Goal: Task Accomplishment & Management: Manage account settings

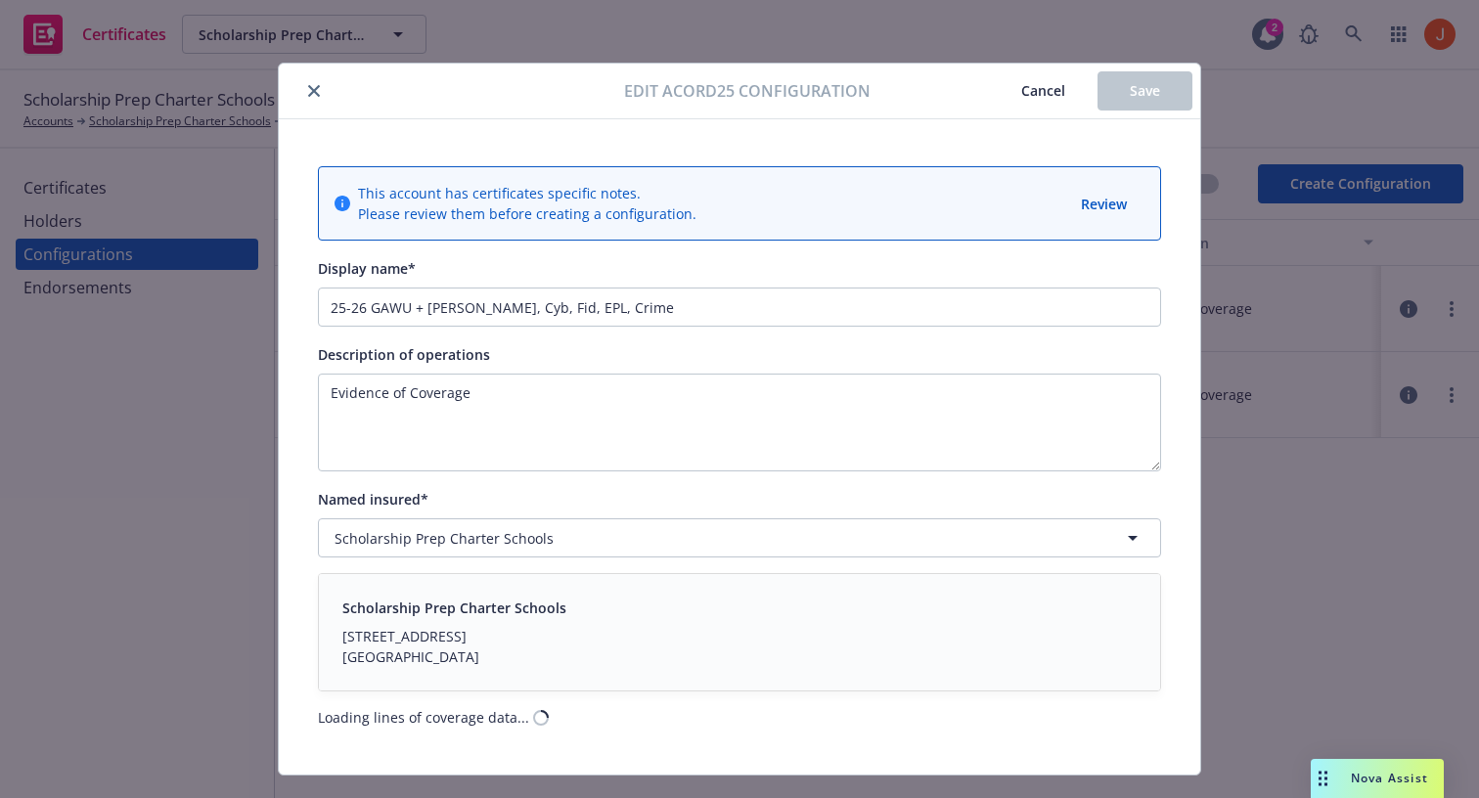
scroll to position [40, 0]
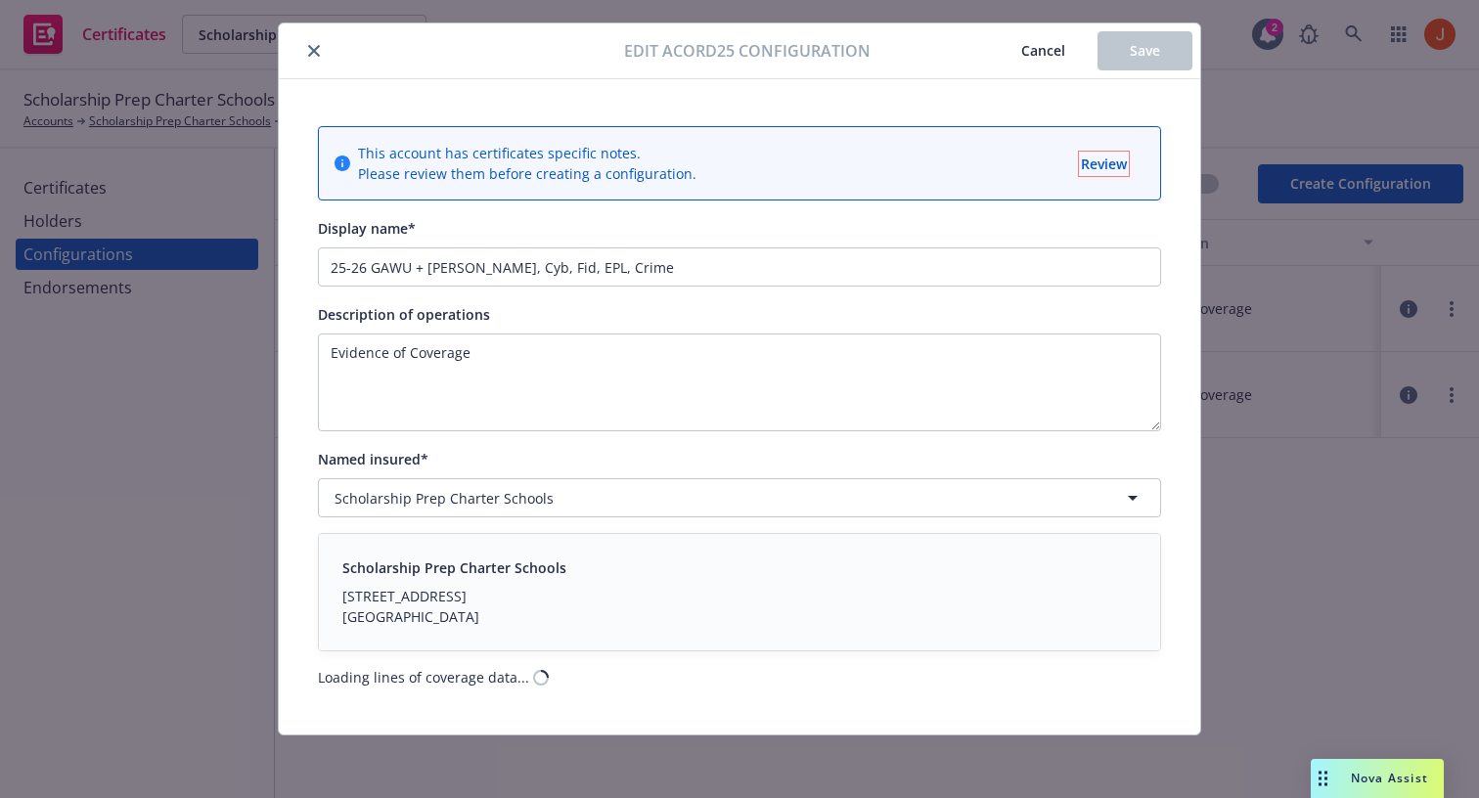
click at [1082, 166] on span "Review" at bounding box center [1104, 164] width 46 height 19
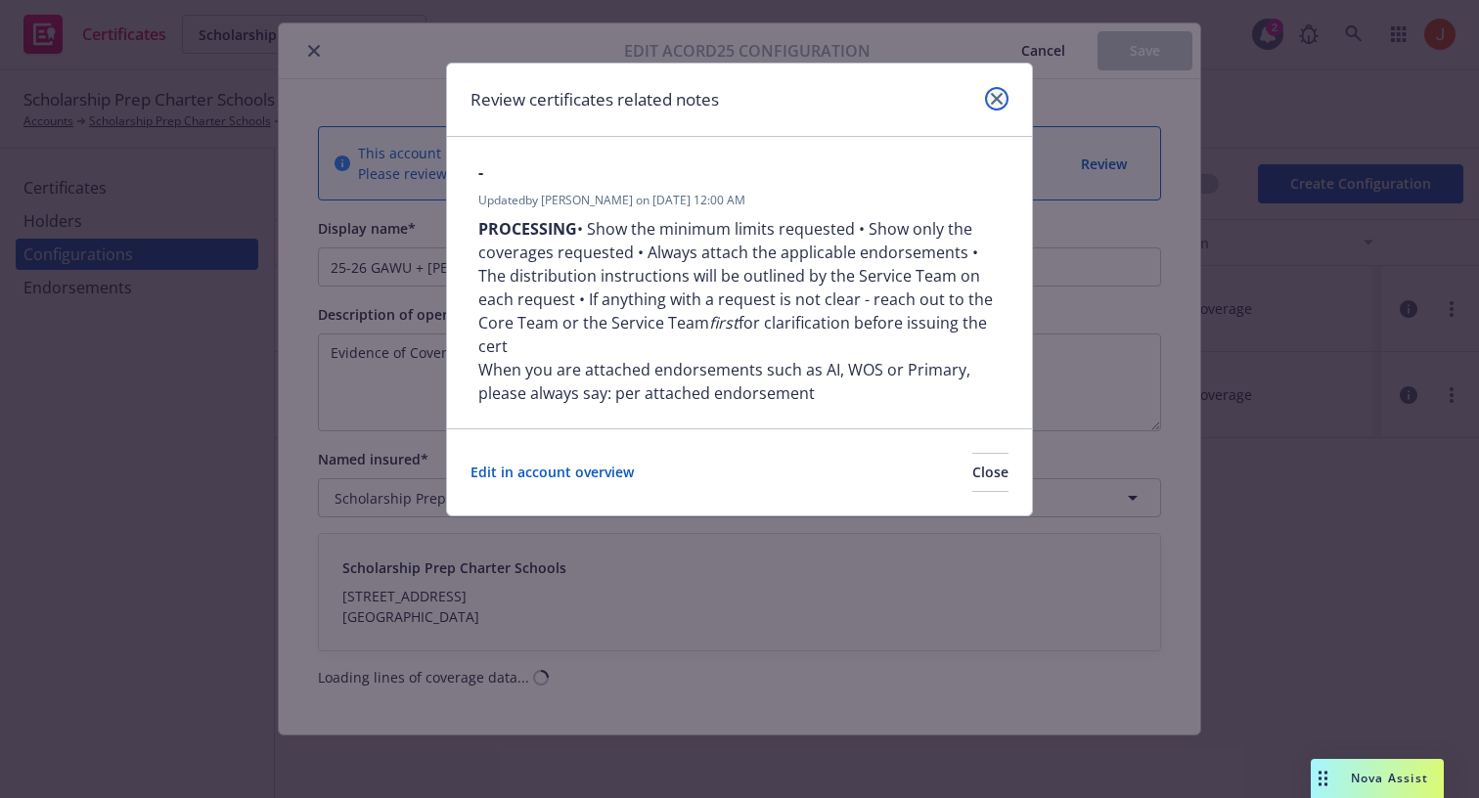
click at [996, 106] on link "close" at bounding box center [996, 98] width 23 height 23
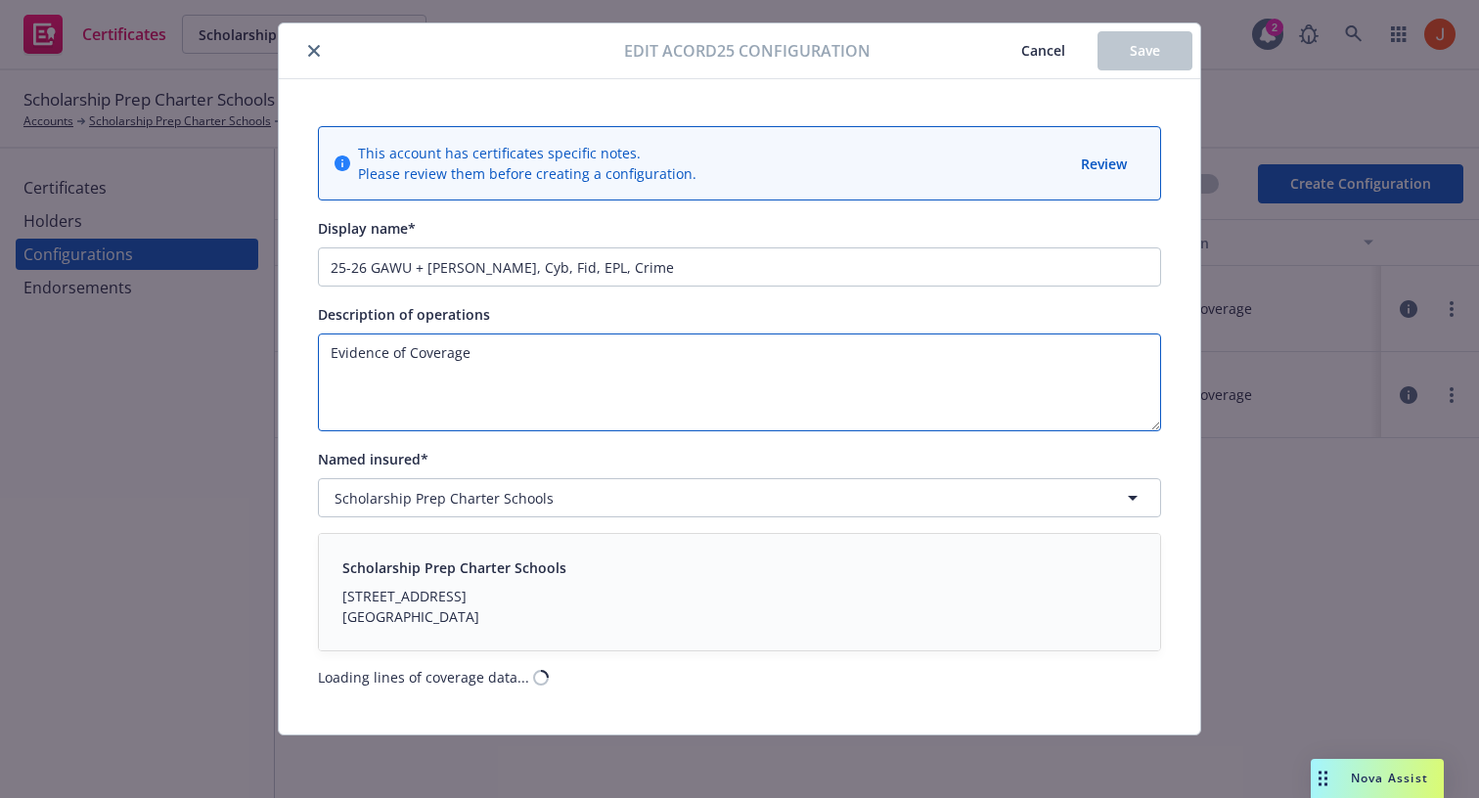
click at [889, 362] on textarea "Evidence of Coverage" at bounding box center [739, 383] width 843 height 98
click at [1044, 46] on span "Cancel" at bounding box center [1043, 50] width 44 height 19
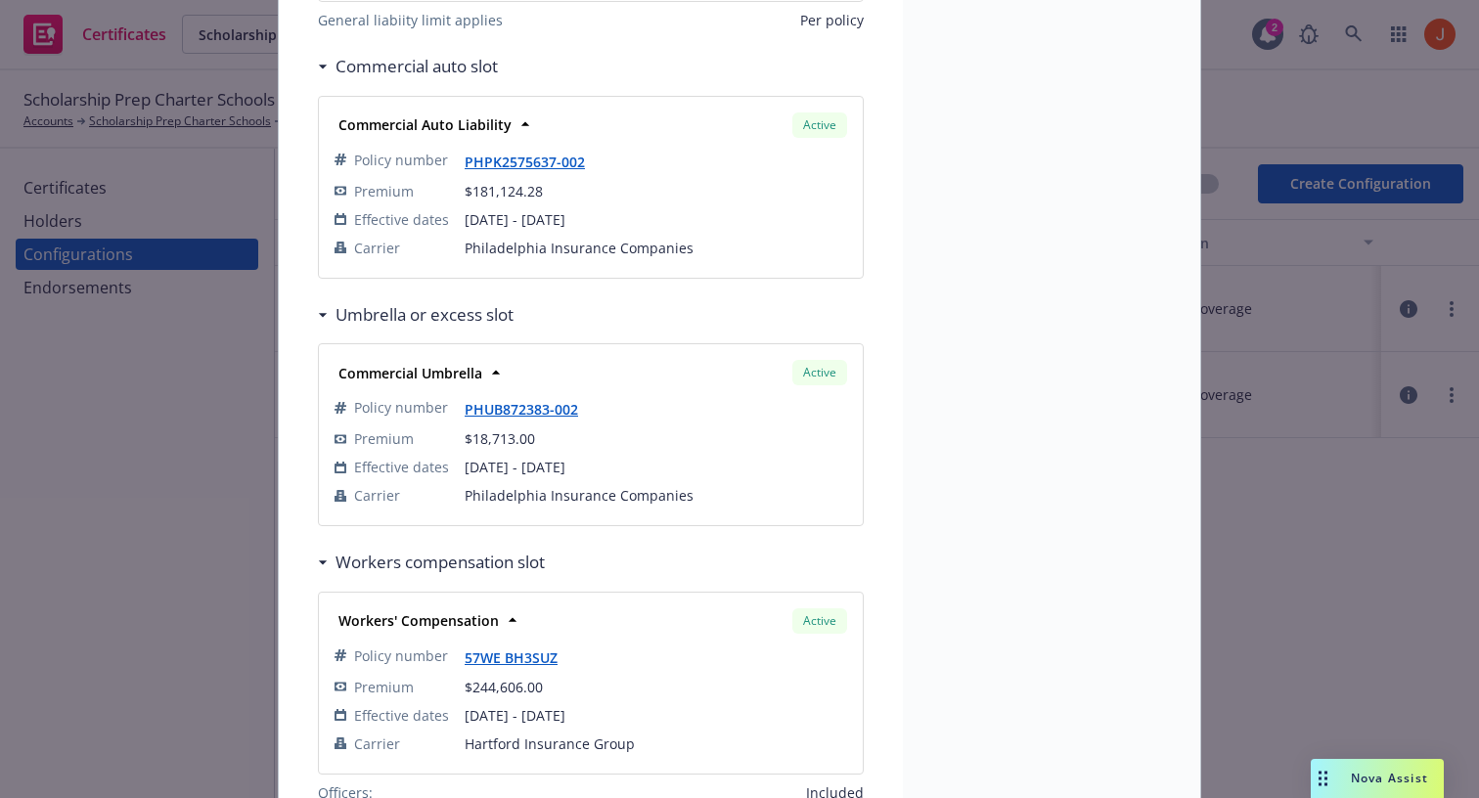
scroll to position [516, 0]
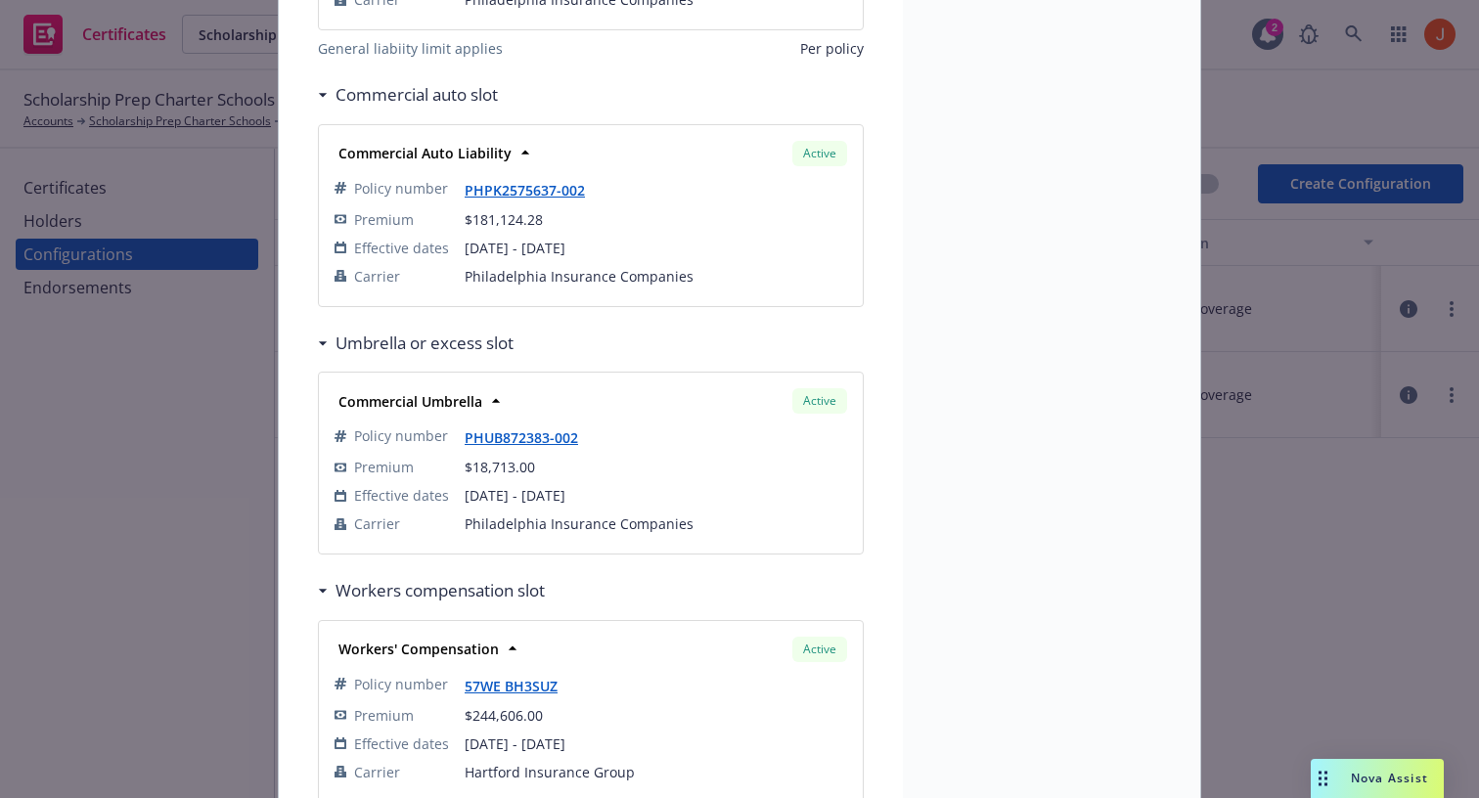
click at [597, 394] on div "Commercial Umbrella Active" at bounding box center [591, 400] width 520 height 33
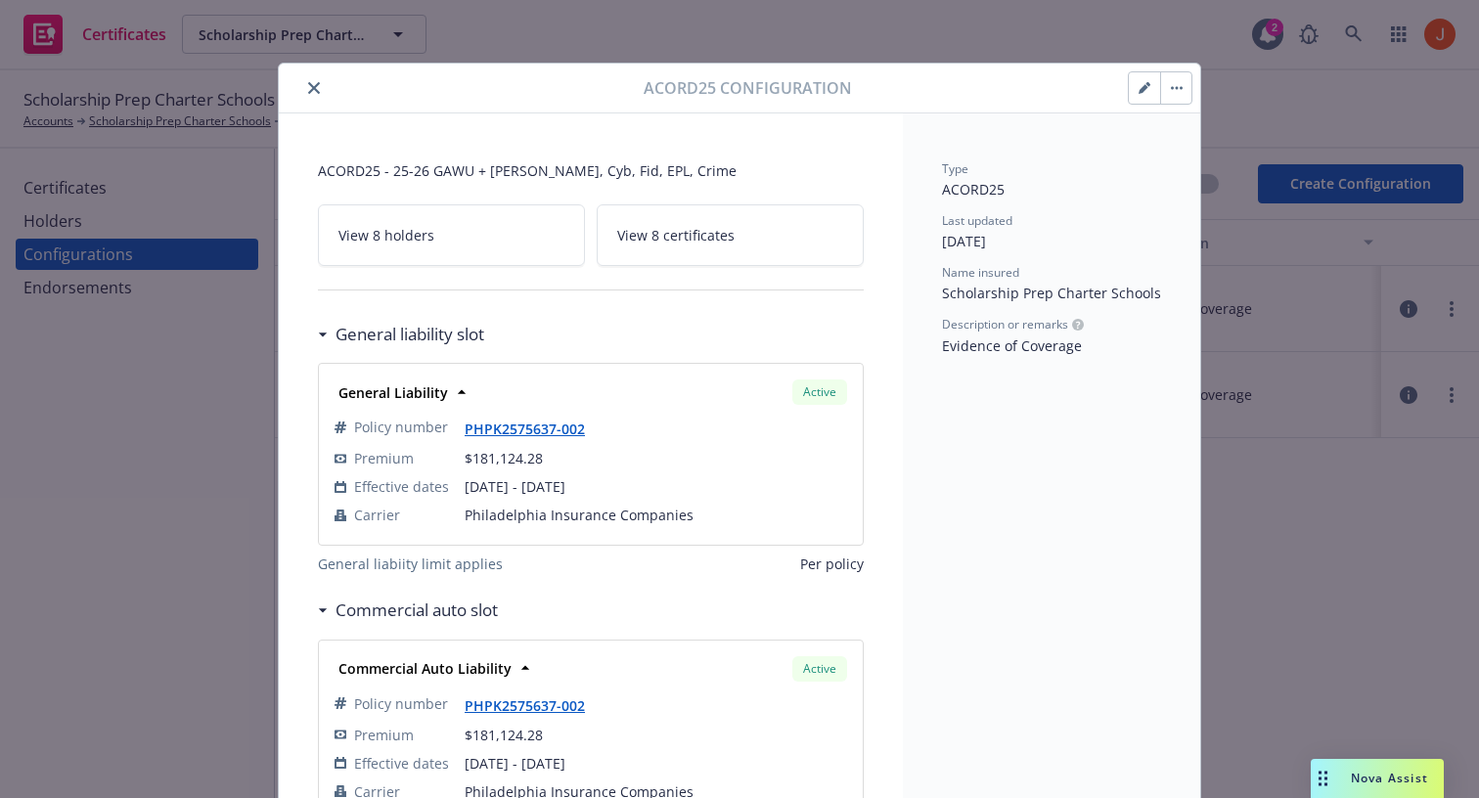
click at [1189, 97] on button "button" at bounding box center [1175, 87] width 31 height 31
click at [1143, 96] on button "button" at bounding box center [1144, 87] width 31 height 31
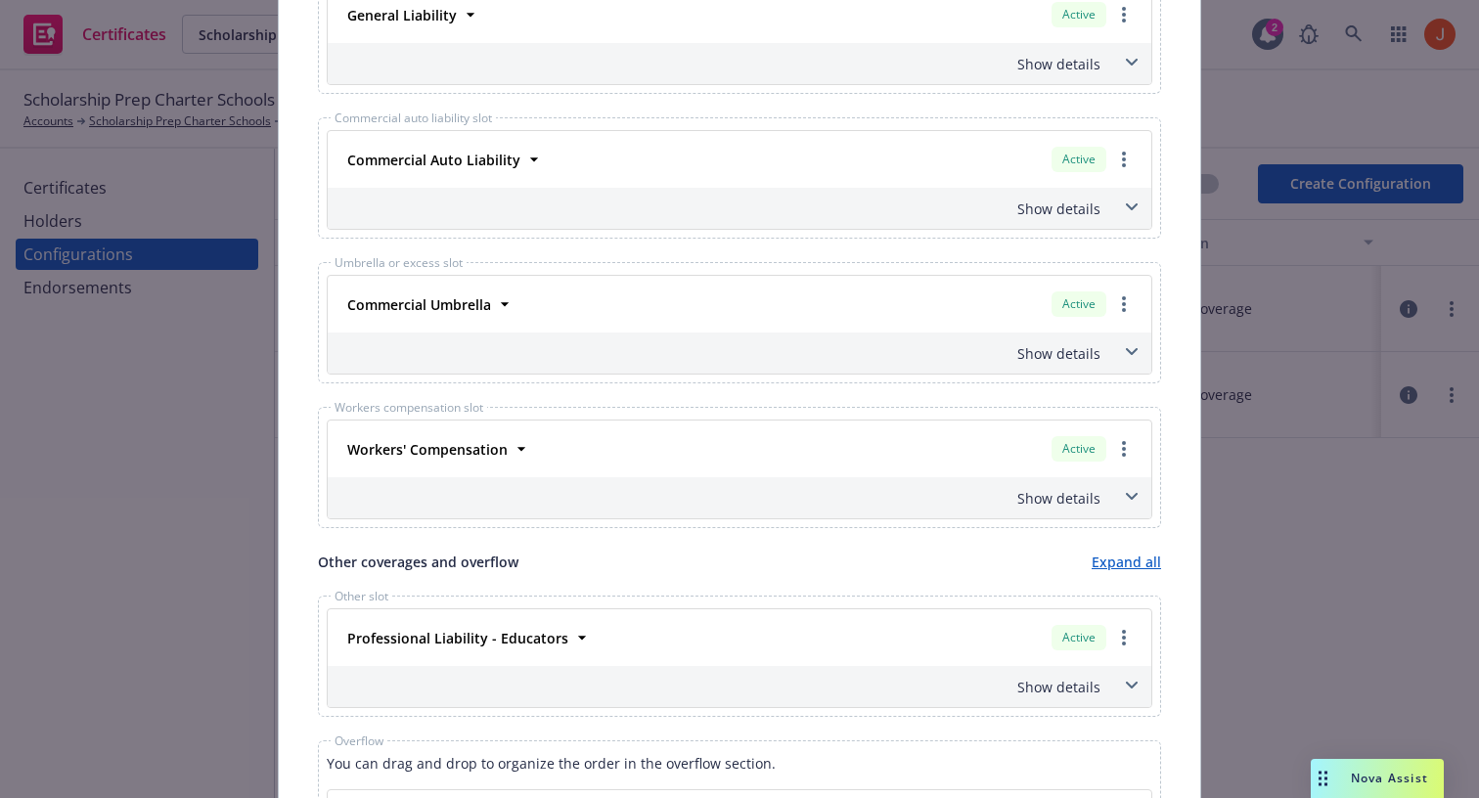
scroll to position [942, 0]
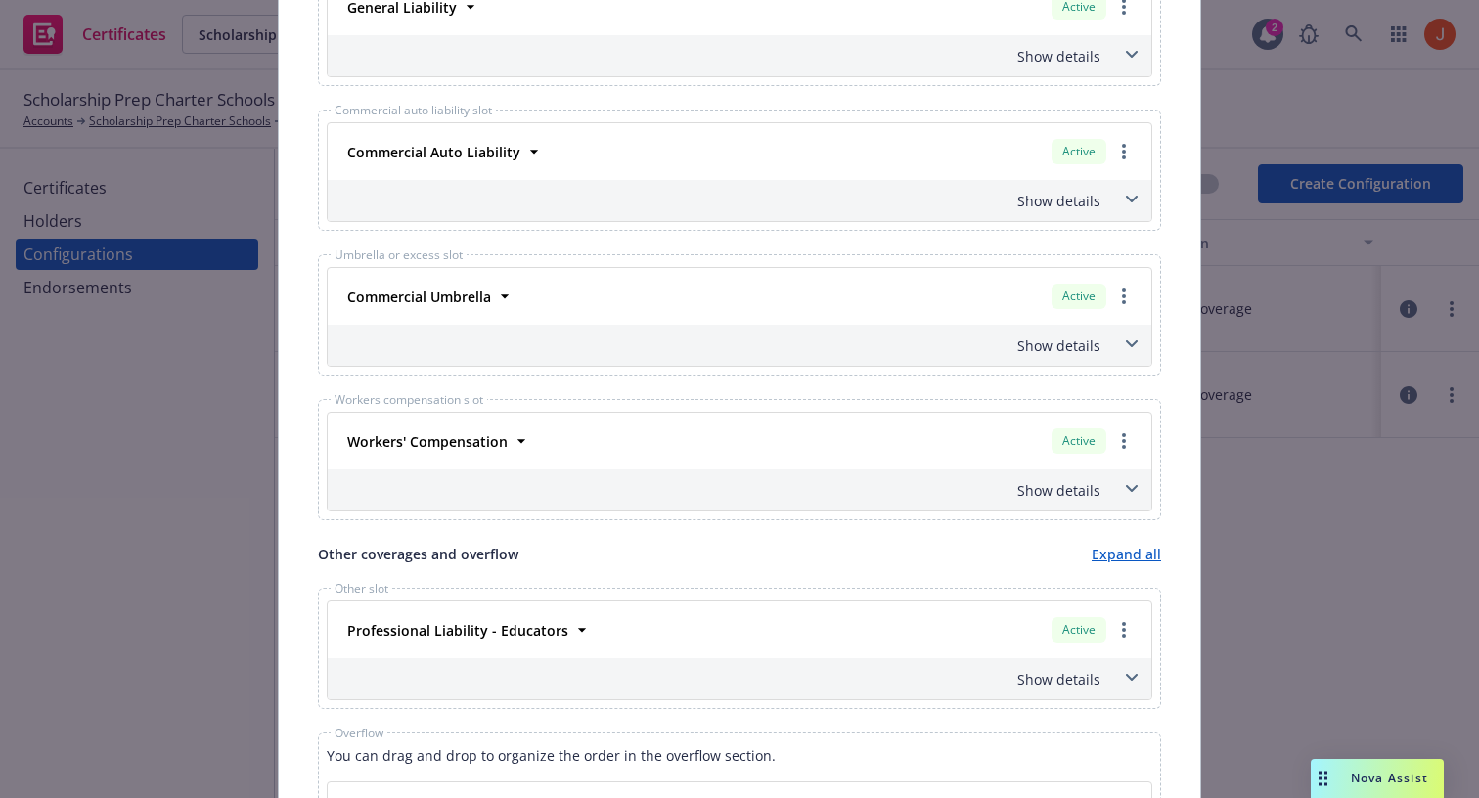
click at [1129, 340] on icon at bounding box center [1132, 344] width 12 height 8
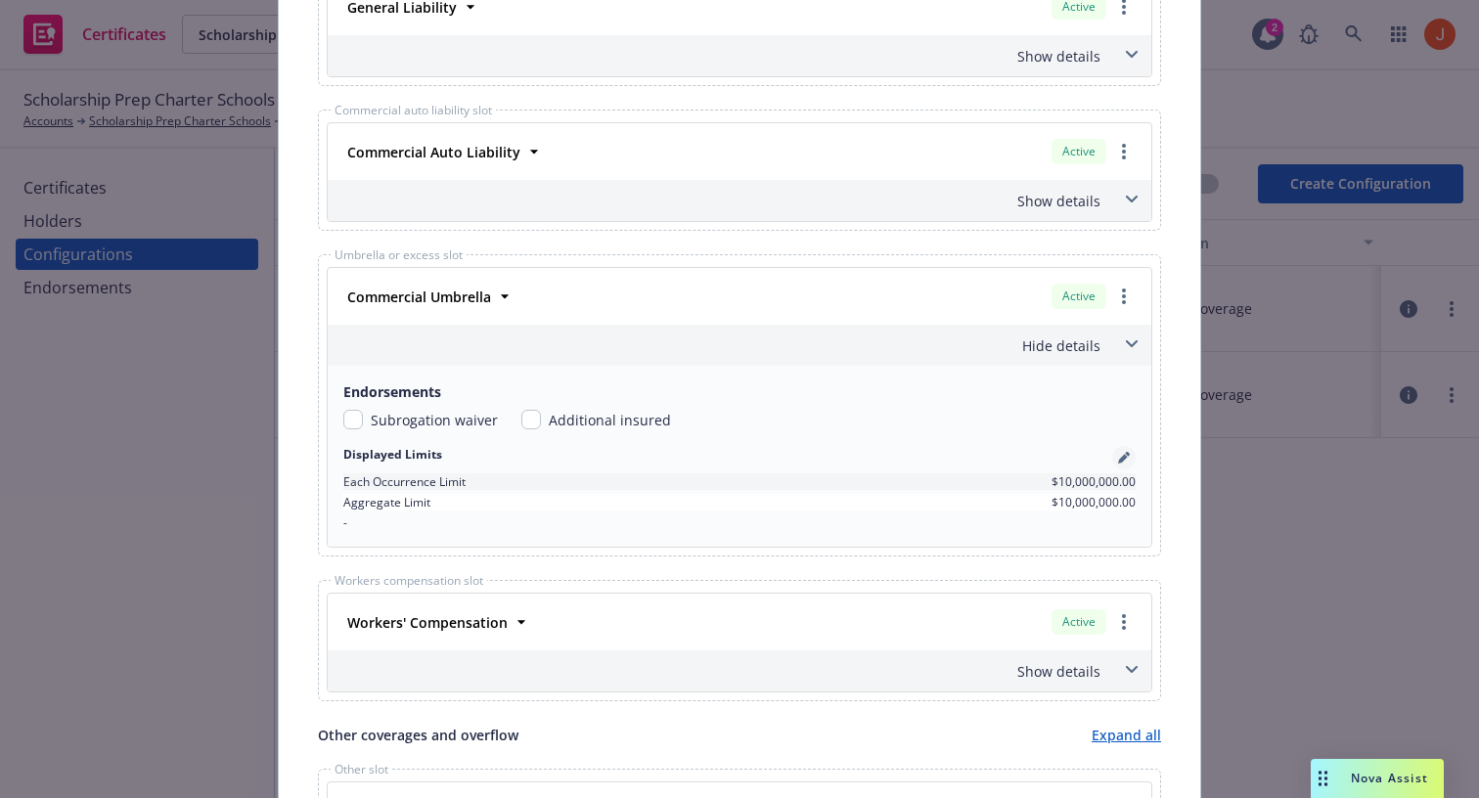
click at [1118, 455] on icon "pencil" at bounding box center [1124, 458] width 12 height 12
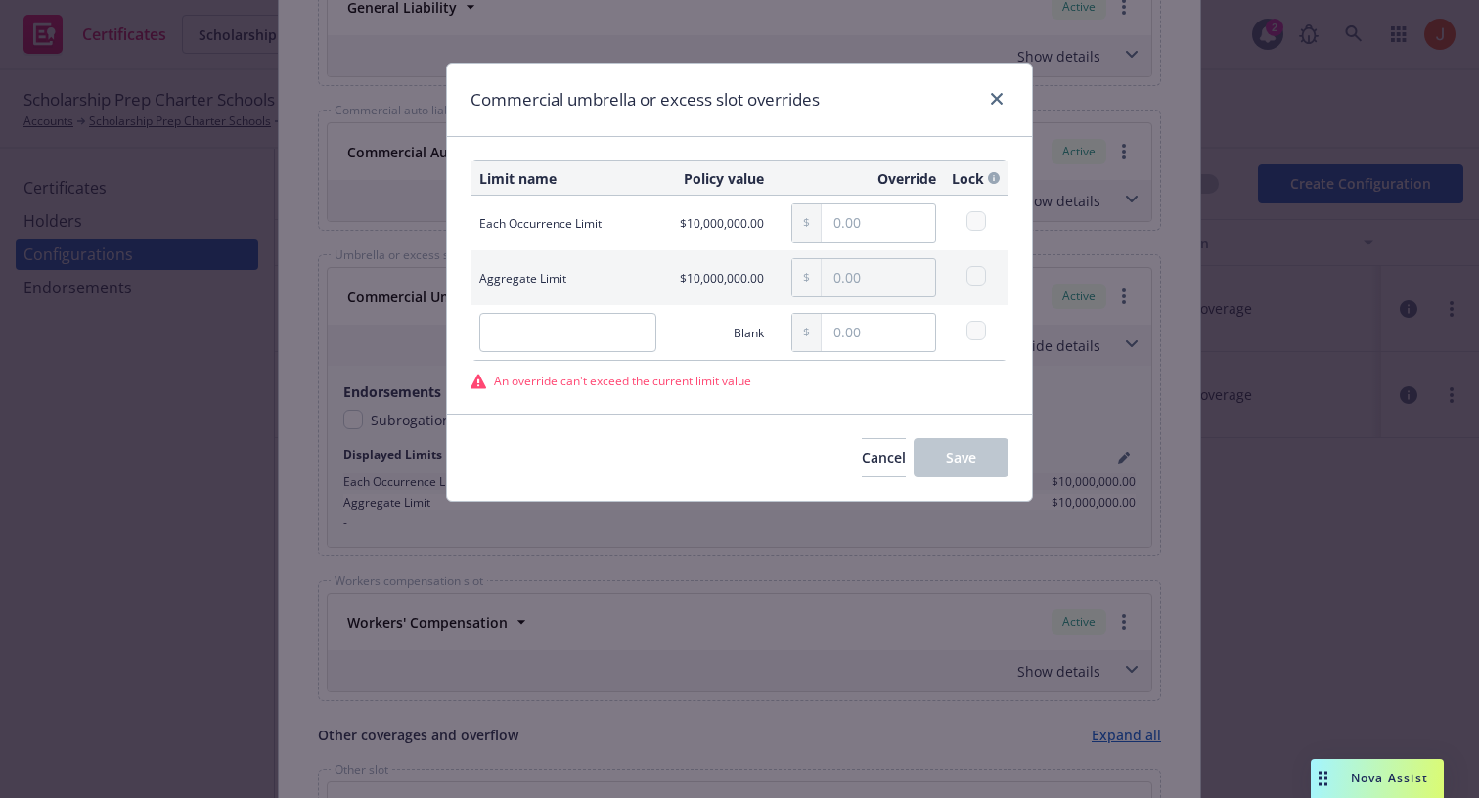
click at [706, 343] on td "Blank" at bounding box center [718, 332] width 108 height 55
click at [884, 238] on input "text" at bounding box center [878, 222] width 113 height 37
click at [881, 232] on input "text" at bounding box center [878, 222] width 113 height 37
click at [923, 337] on input "text" at bounding box center [878, 332] width 113 height 37
click at [762, 365] on div "Limit name Policy value Override Lock Each Occurrence Limit $10,000,000.00 1,00…" at bounding box center [740, 274] width 538 height 229
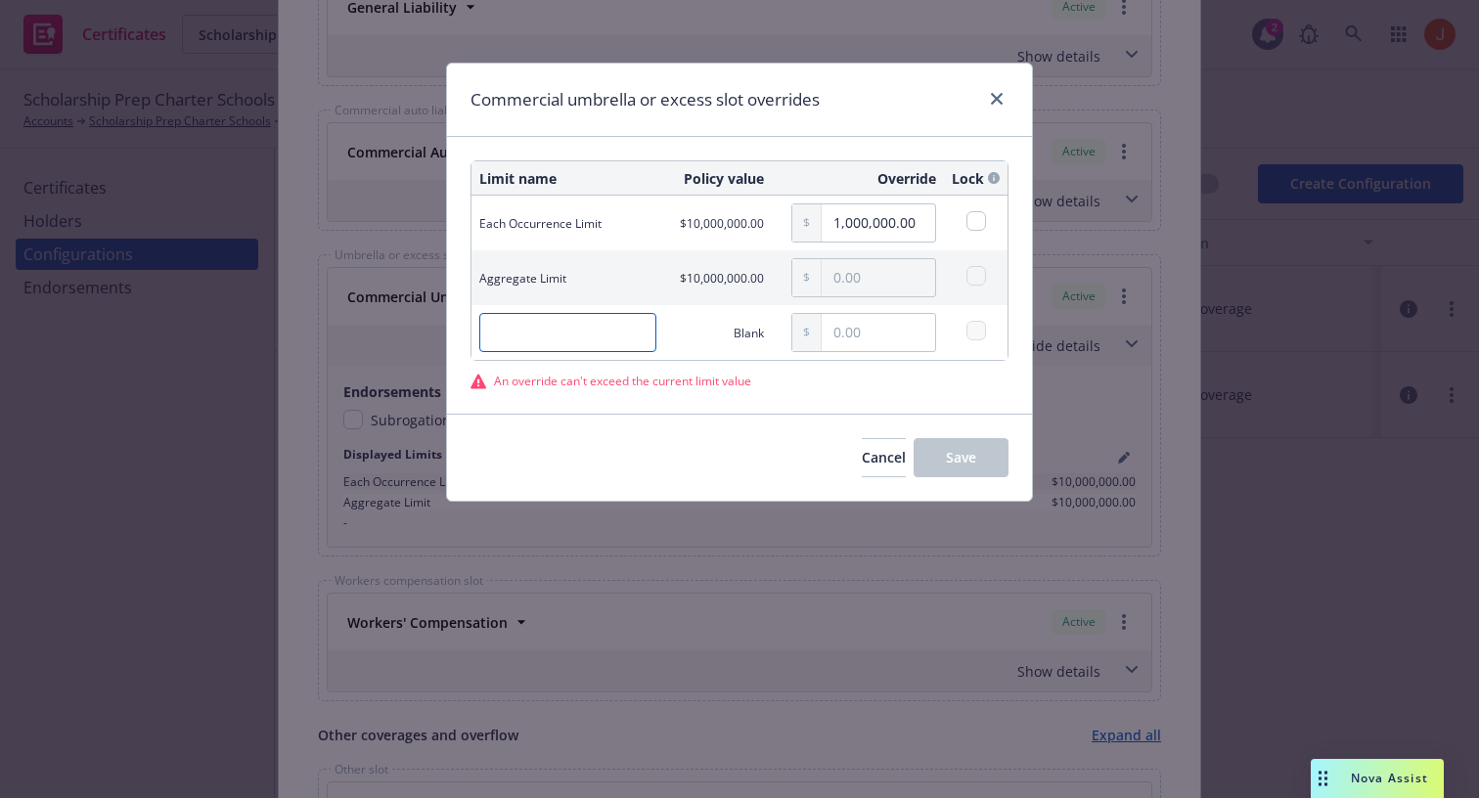
click at [612, 340] on input "text" at bounding box center [567, 332] width 177 height 39
click at [867, 232] on input "1,000,000.00" at bounding box center [878, 222] width 113 height 37
click at [901, 223] on input "1,000,000.00" at bounding box center [878, 222] width 113 height 37
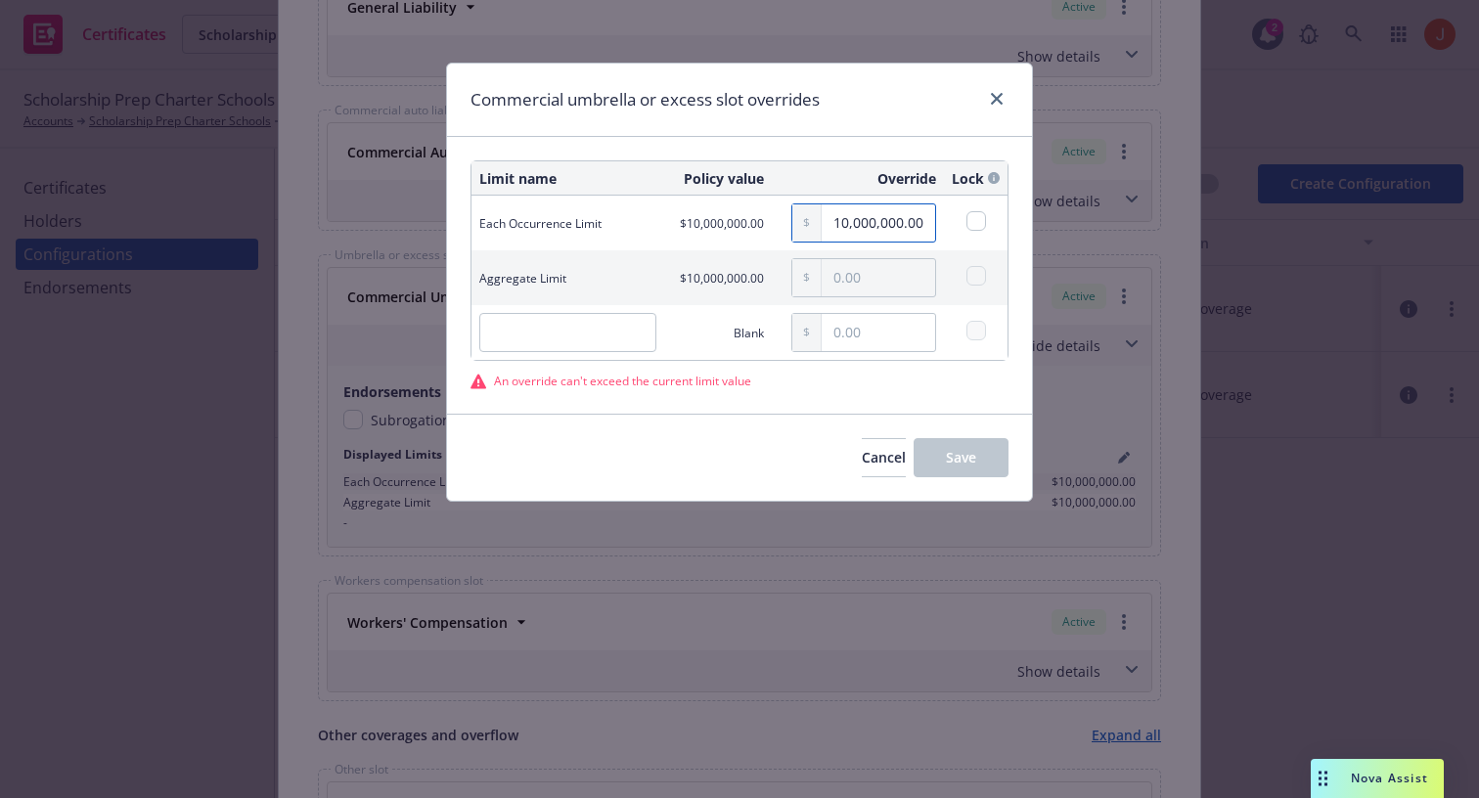
type input "10,000,000.00"
click at [871, 274] on input "text" at bounding box center [878, 277] width 113 height 37
type input "1,000,000.00"
click at [975, 207] on td at bounding box center [976, 223] width 64 height 55
click at [979, 231] on input "checkbox" at bounding box center [976, 221] width 20 height 20
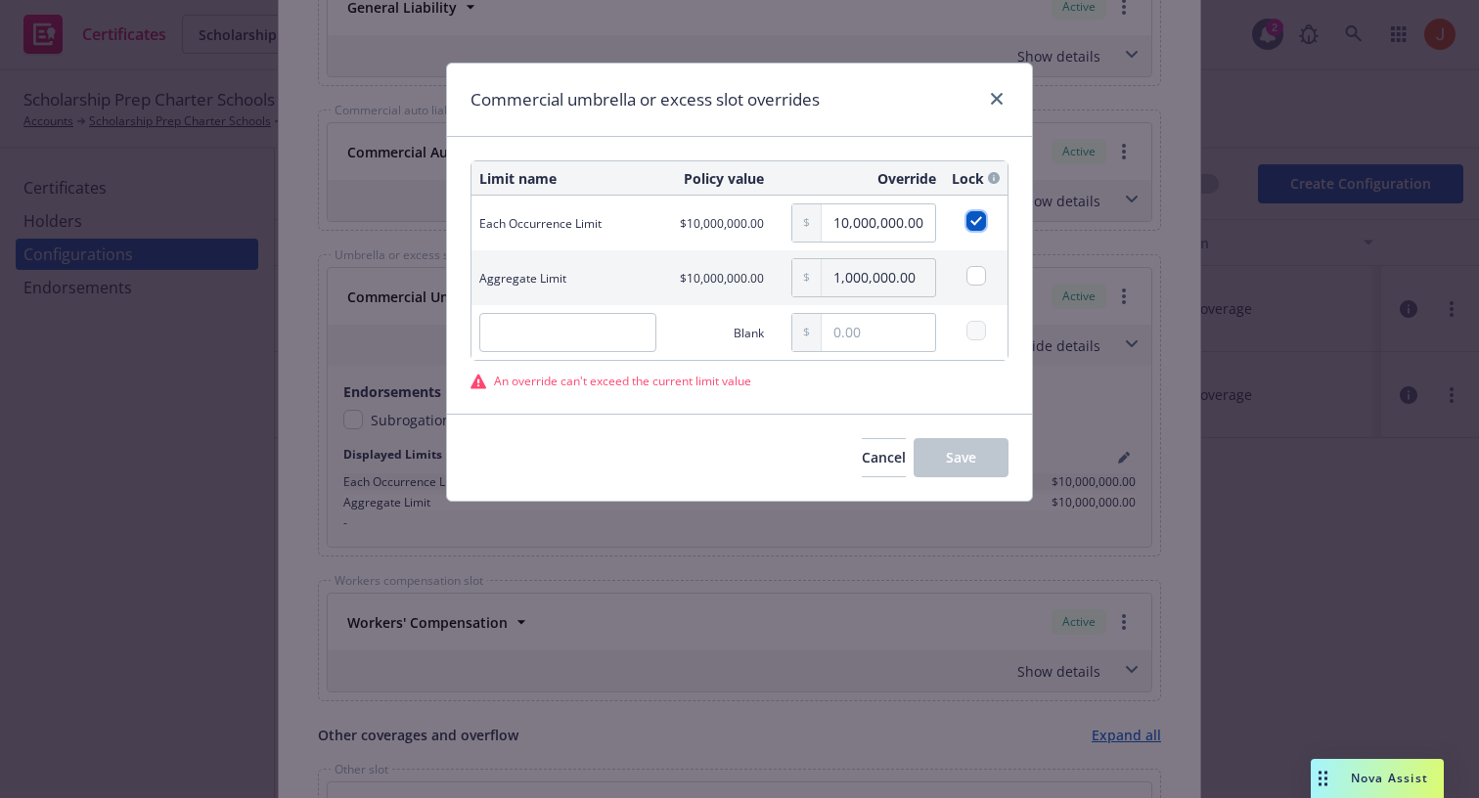
checkbox input "true"
click at [978, 268] on input "checkbox" at bounding box center [976, 276] width 20 height 20
checkbox input "true"
click at [962, 386] on div "An override can't exceed the current limit value" at bounding box center [740, 381] width 538 height 17
click at [916, 375] on div "An override can't exceed the current limit value" at bounding box center [740, 381] width 538 height 17
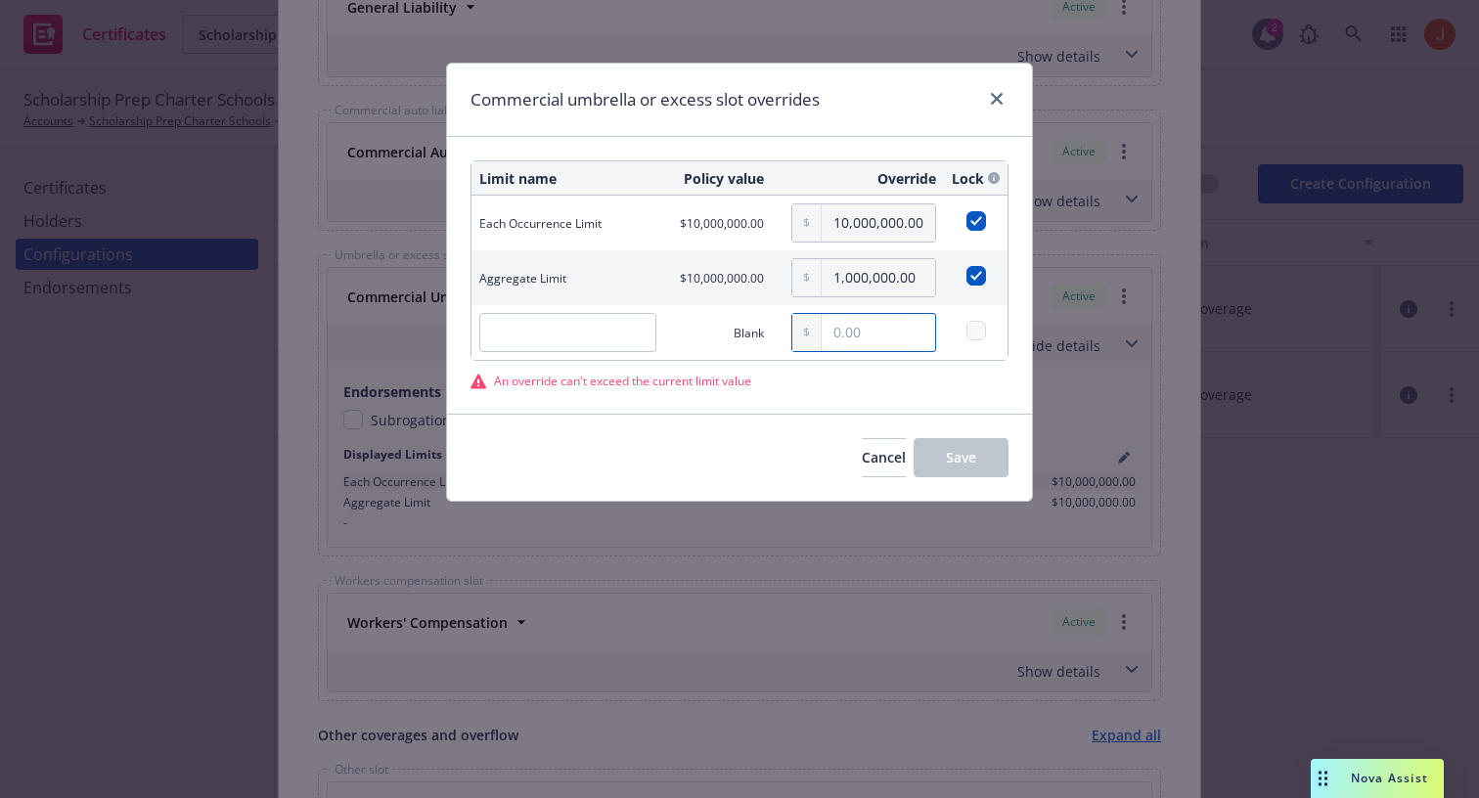
click at [890, 324] on input "text" at bounding box center [878, 332] width 113 height 37
click at [593, 333] on input "text" at bounding box center [567, 332] width 177 height 39
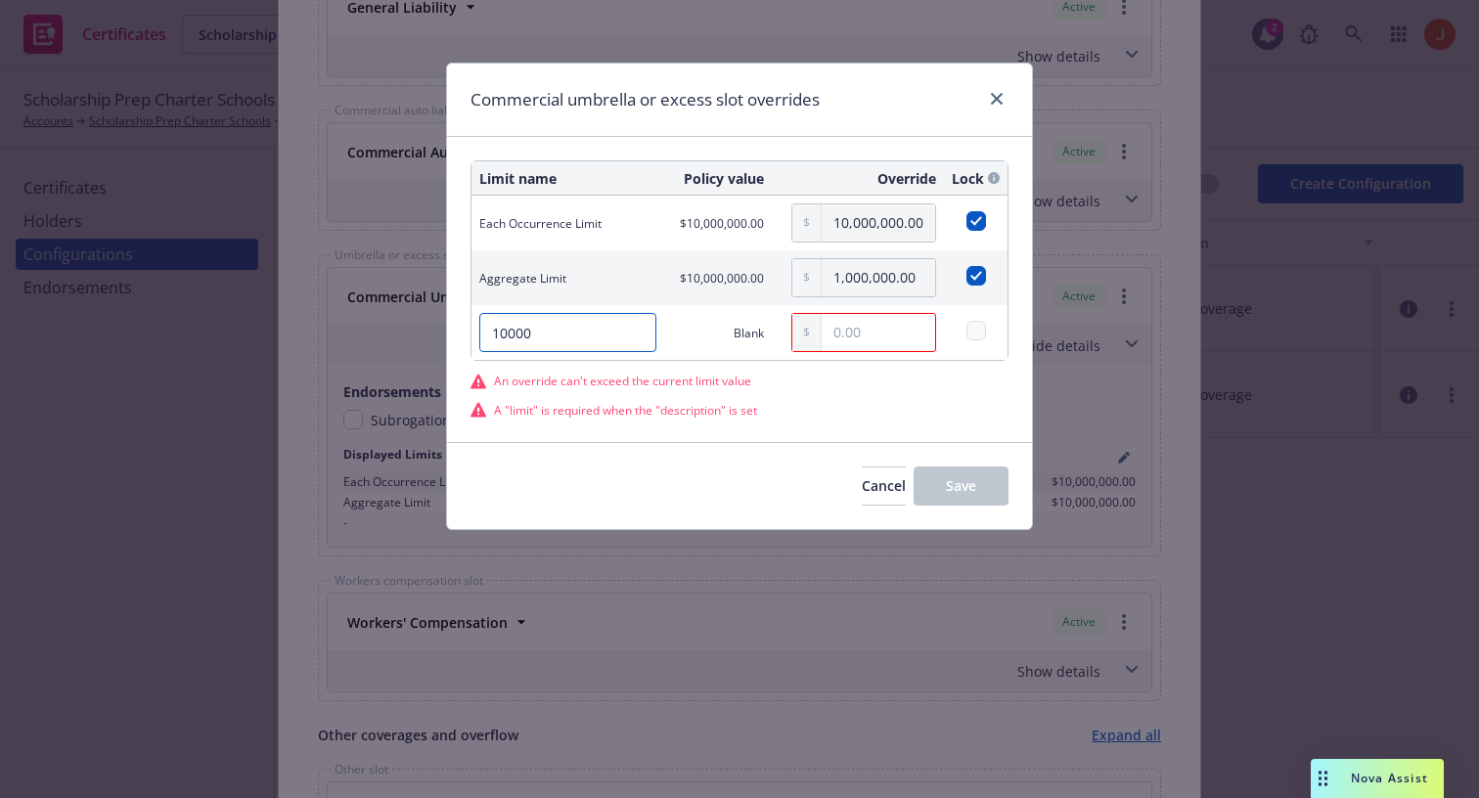
type input "10000"
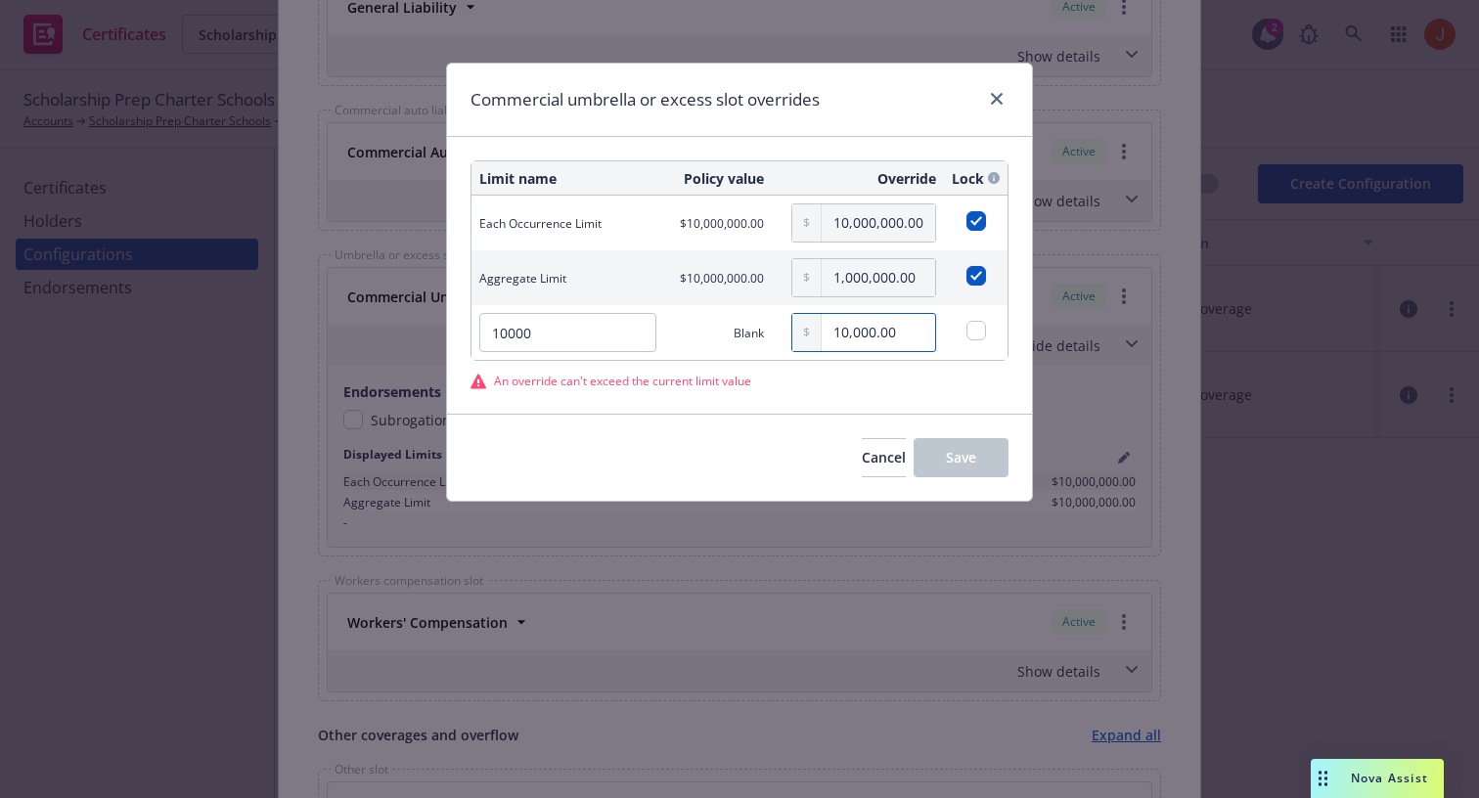
type input "1,000.00"
click at [874, 234] on div "Commercial umbrella or excess slot overrides Limit name Policy value Override L…" at bounding box center [739, 282] width 587 height 439
click at [891, 246] on div "10,000,000.00" at bounding box center [858, 223] width 157 height 55
click at [979, 223] on input "checkbox" at bounding box center [976, 221] width 20 height 20
checkbox input "false"
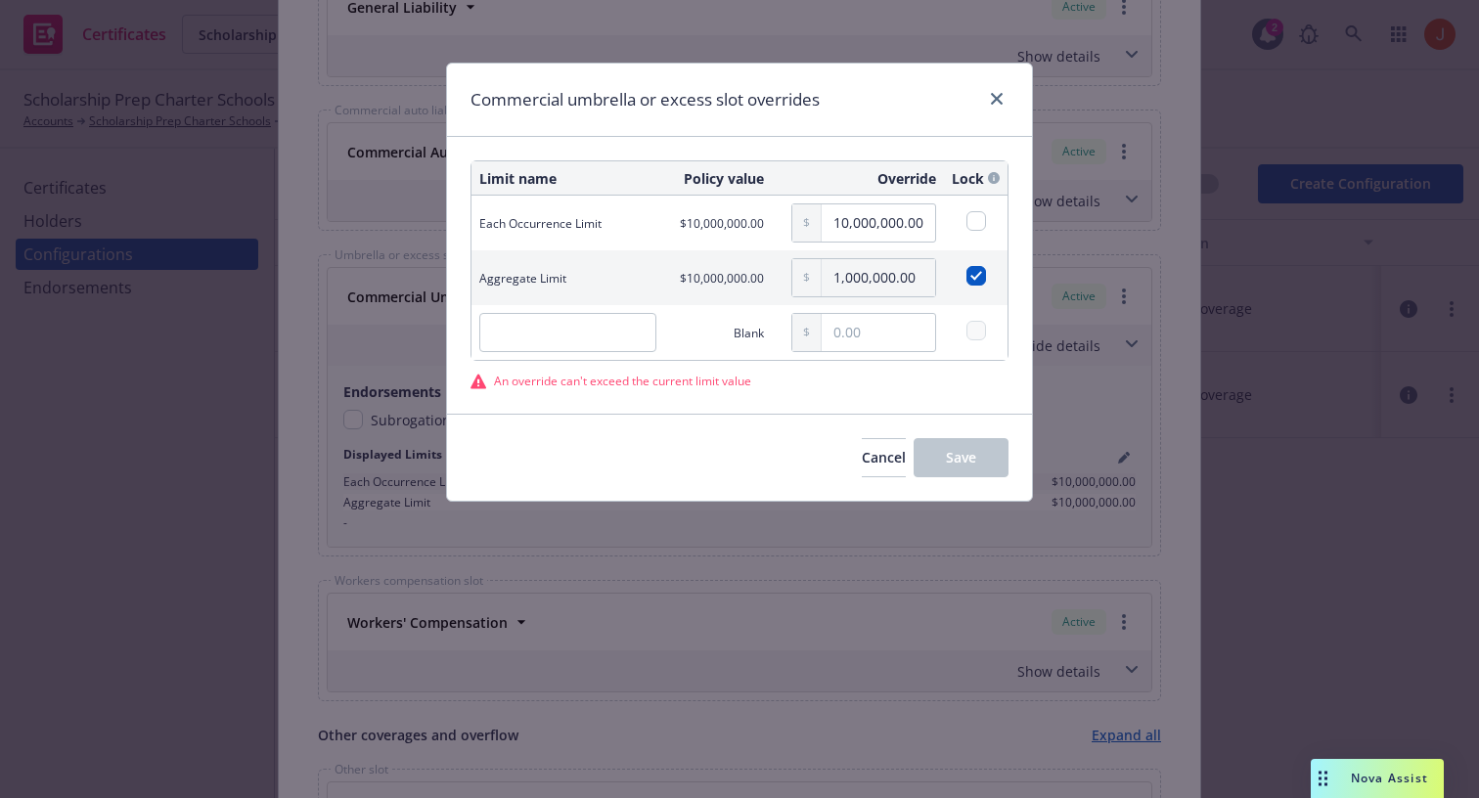
click at [978, 295] on td at bounding box center [976, 277] width 64 height 55
click at [979, 274] on input "checkbox" at bounding box center [976, 276] width 20 height 20
checkbox input "false"
click at [858, 279] on input "1,000,000.00" at bounding box center [878, 277] width 113 height 37
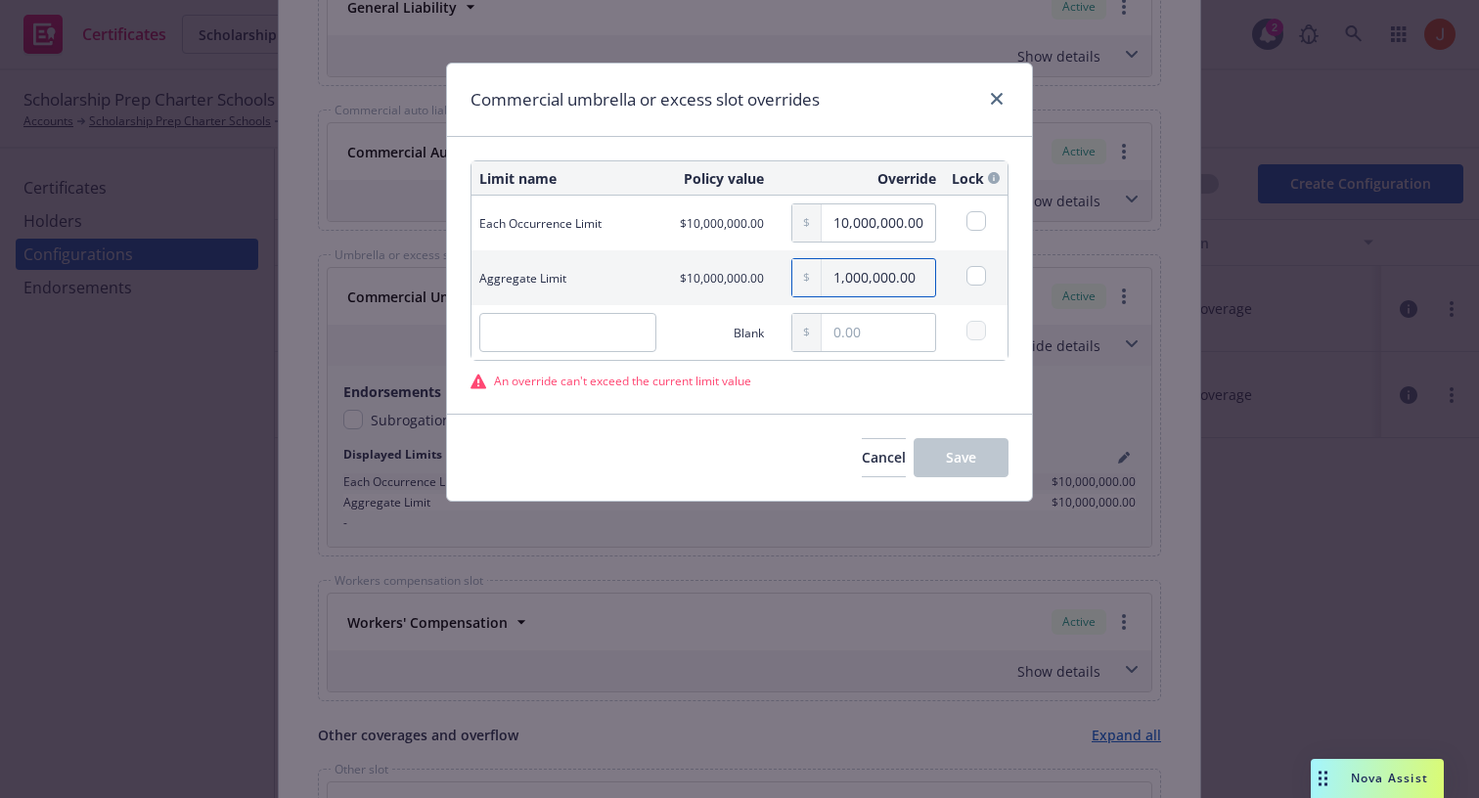
type input "1.00"
type input "2,000,000.00"
click at [893, 429] on div "Cancel Save" at bounding box center [739, 457] width 585 height 87
click at [881, 220] on input "10,000,000.00" at bounding box center [878, 222] width 113 height 37
click at [836, 227] on input "10,000,000.00" at bounding box center [878, 222] width 113 height 37
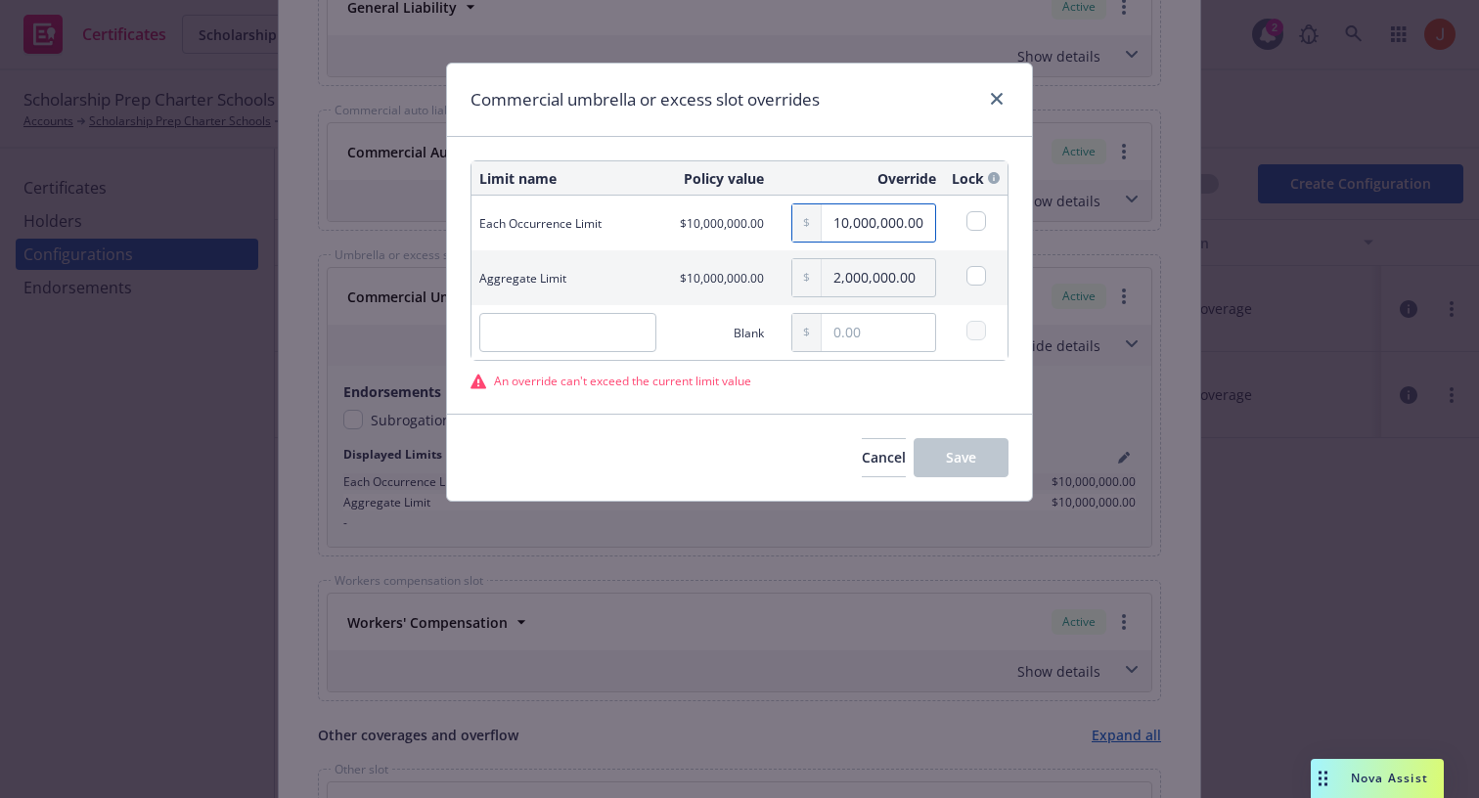
click at [836, 227] on input "10,000,000.00" at bounding box center [878, 222] width 113 height 37
click at [840, 222] on input "10,000,000.00" at bounding box center [878, 222] width 113 height 37
type input "9,888,888.00"
click at [862, 462] on span "Cancel" at bounding box center [884, 457] width 44 height 19
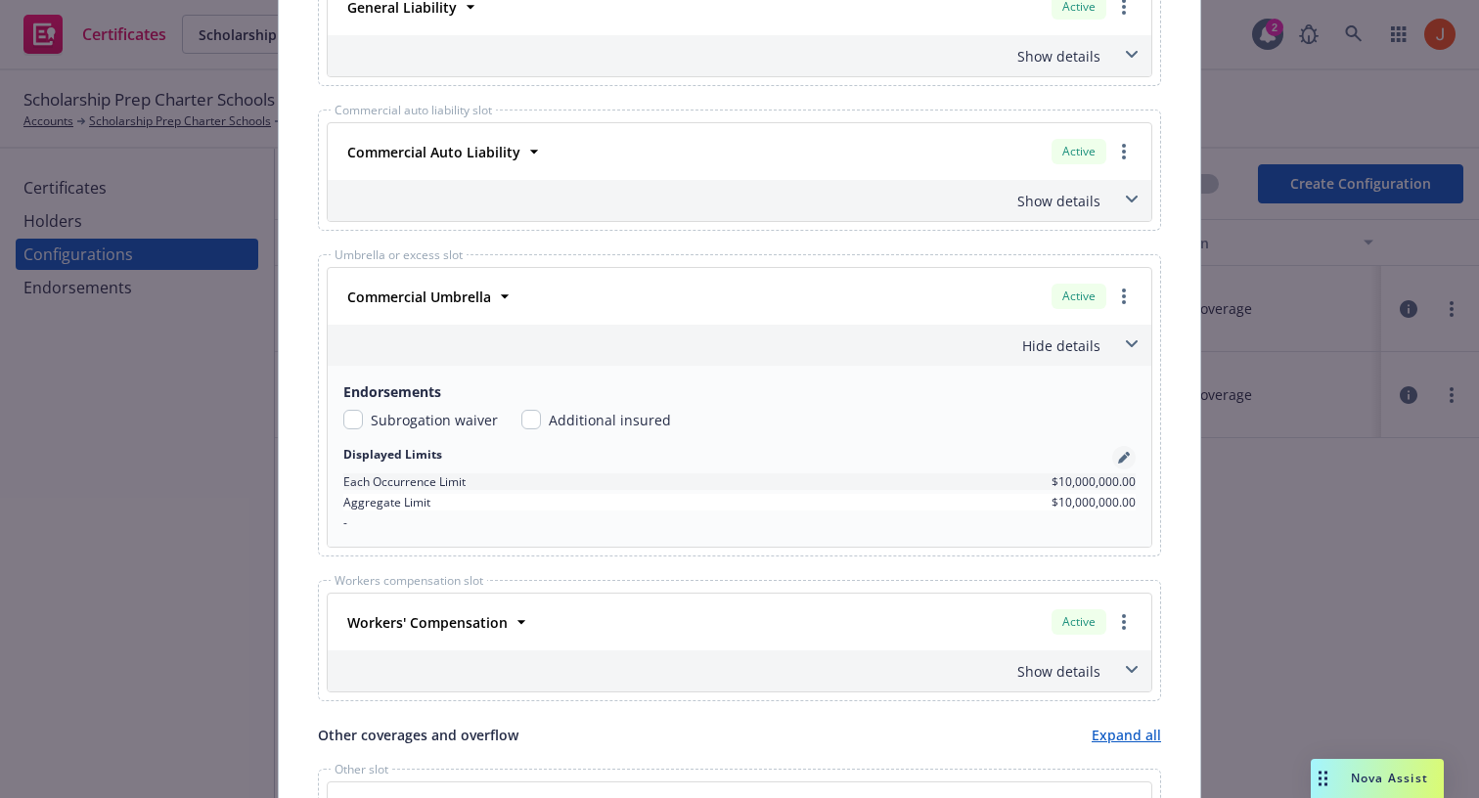
click at [1124, 450] on link "pencil" at bounding box center [1123, 457] width 23 height 23
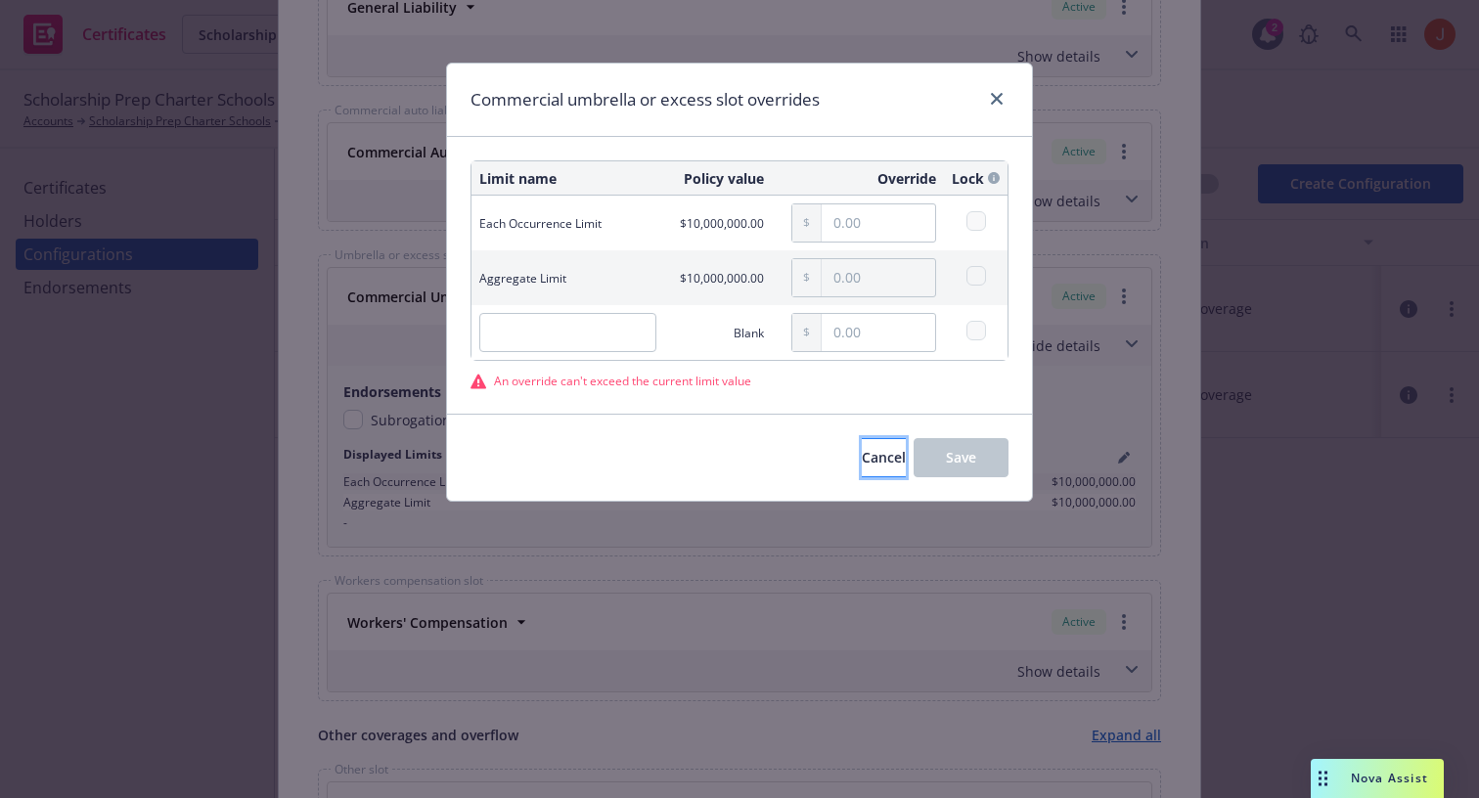
click at [862, 474] on button "Cancel" at bounding box center [884, 457] width 44 height 39
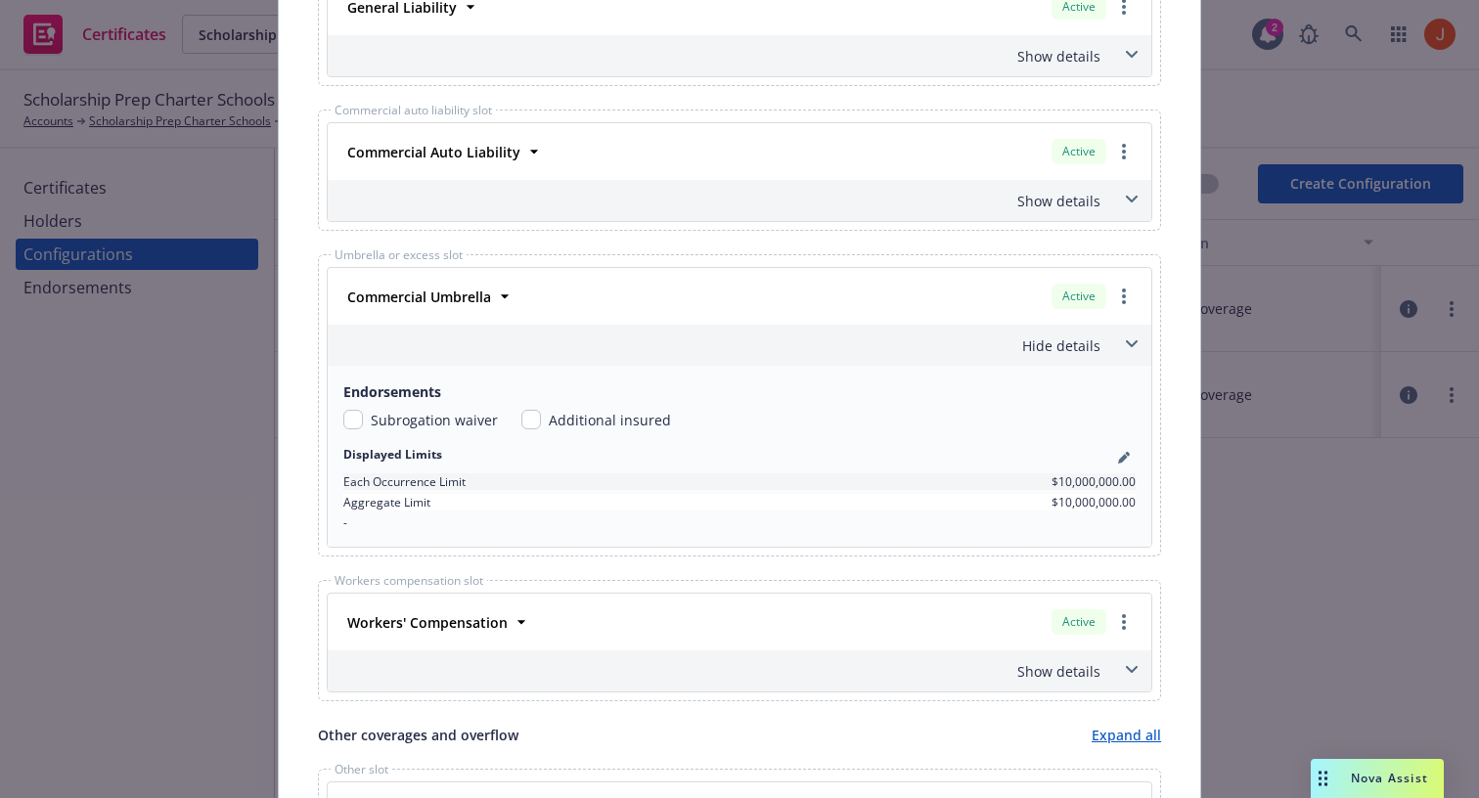
click at [1115, 665] on div "Show details" at bounding box center [740, 671] width 824 height 41
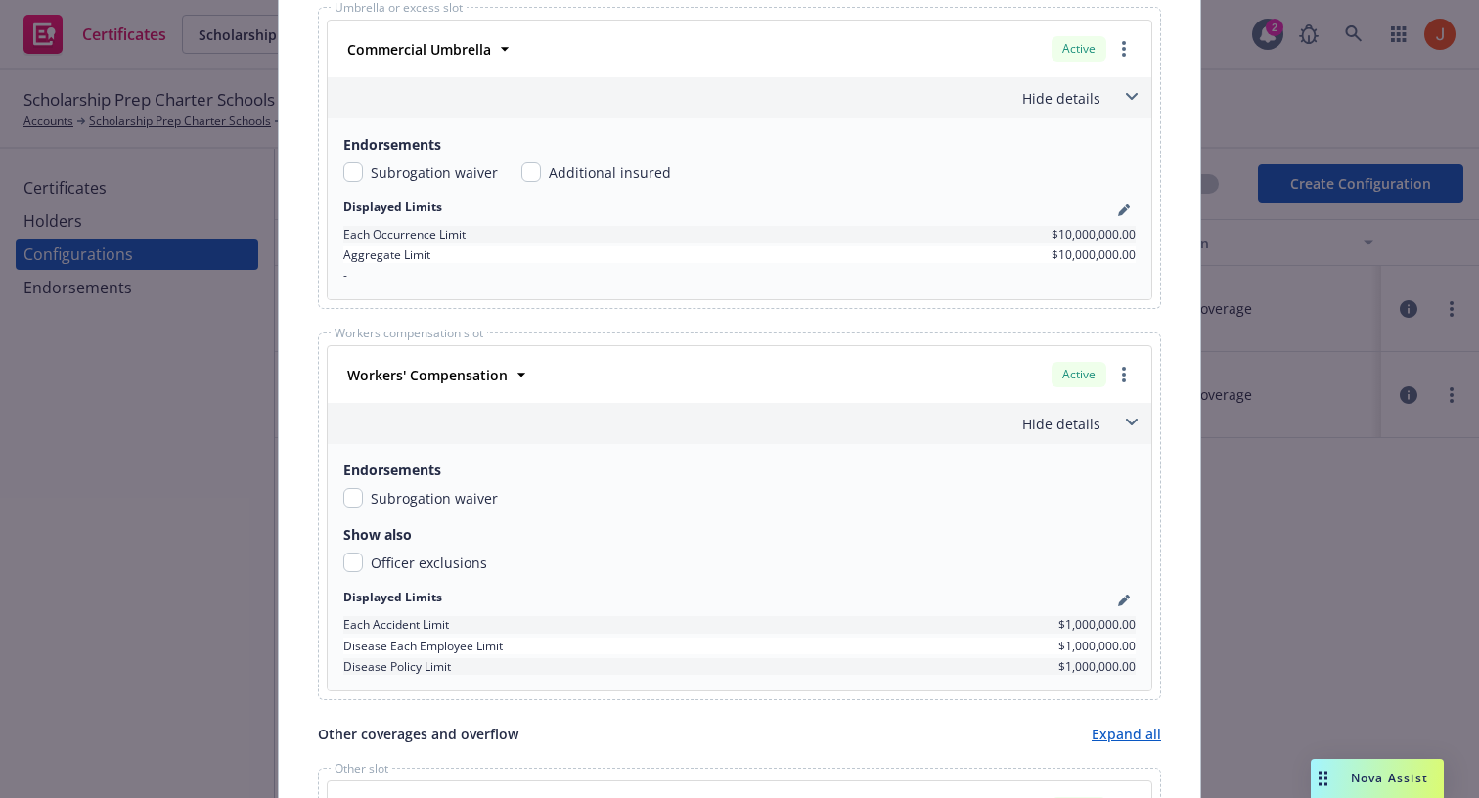
scroll to position [1200, 0]
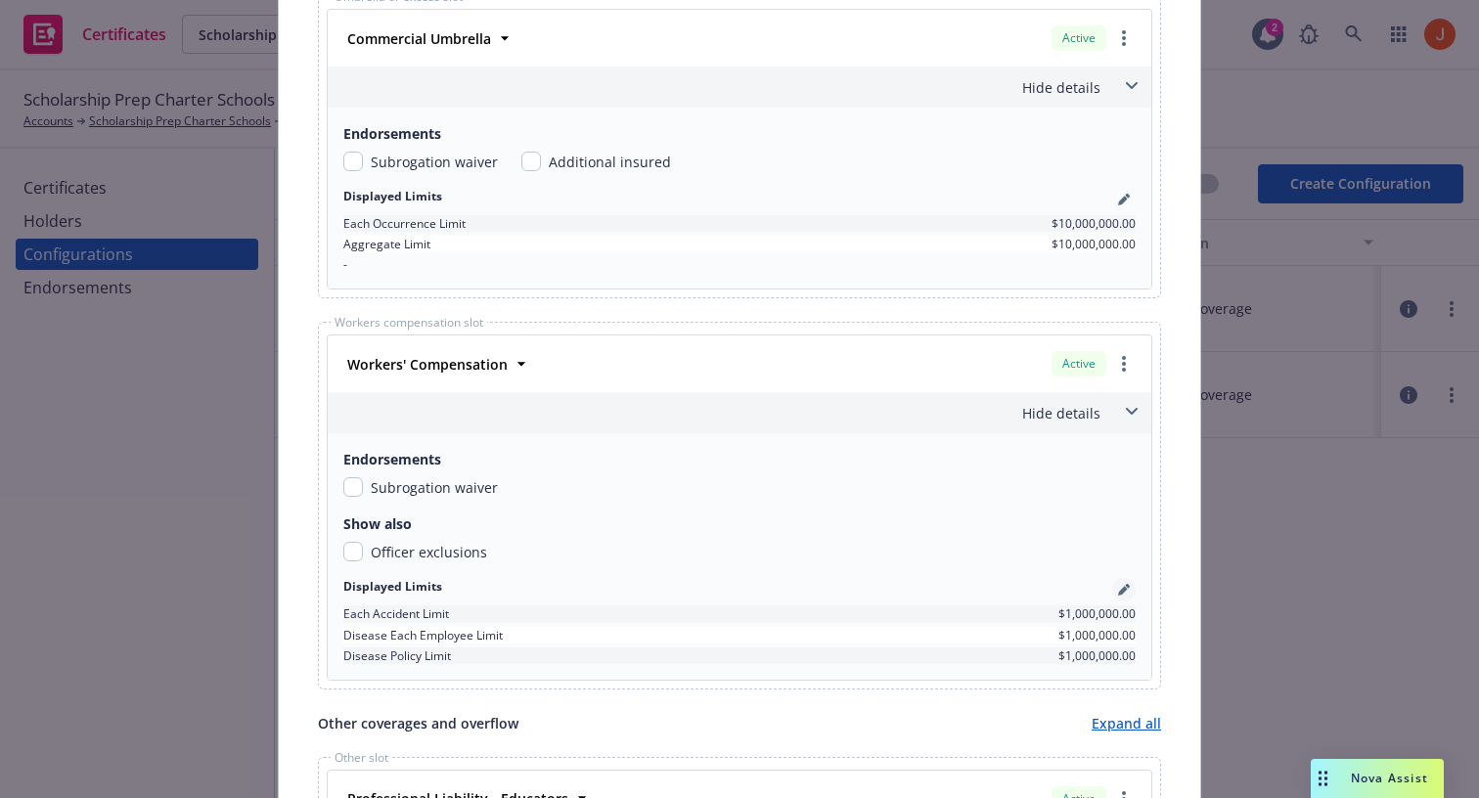
click at [1122, 581] on link "pencil" at bounding box center [1123, 589] width 23 height 23
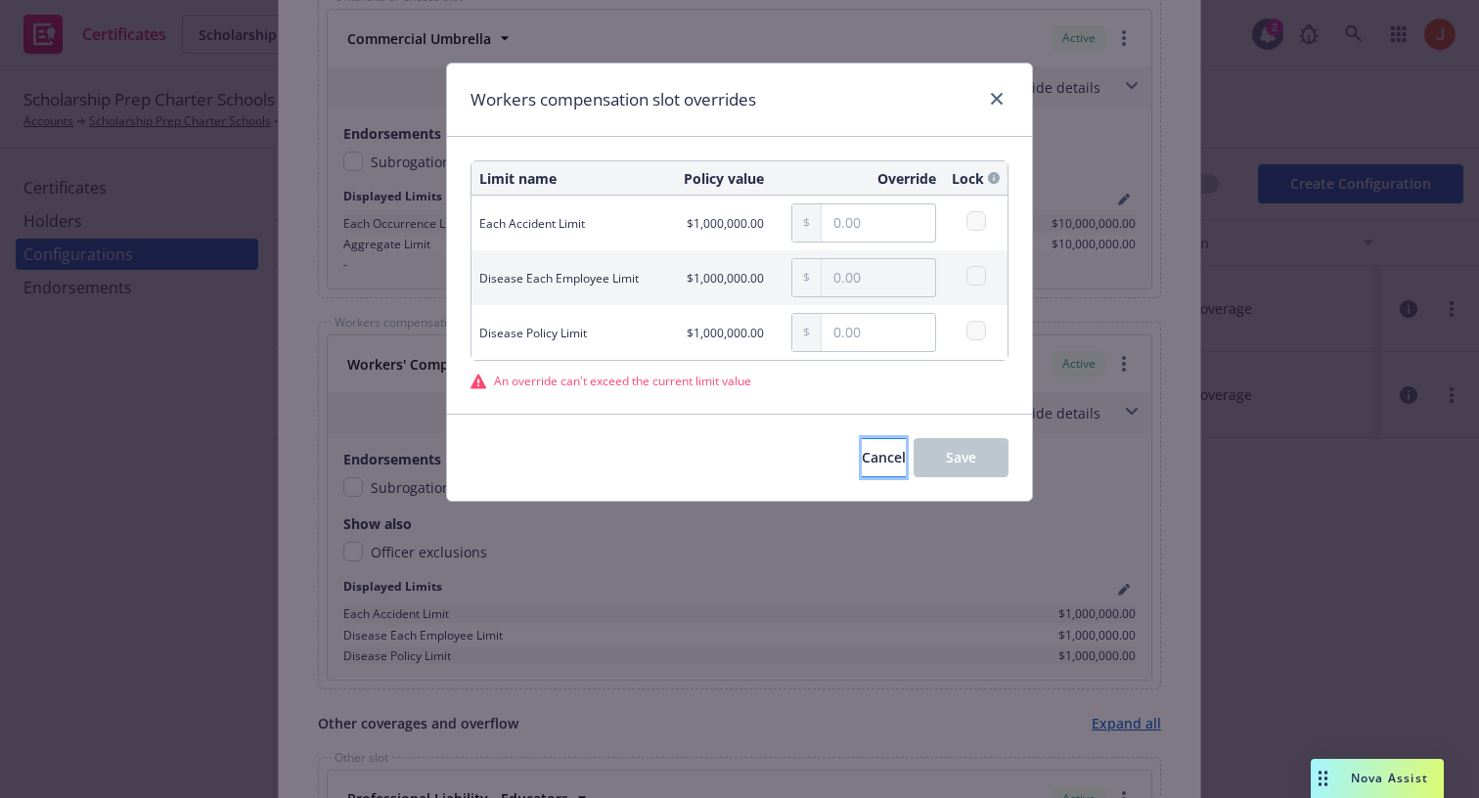
click at [875, 457] on button "Cancel" at bounding box center [884, 457] width 44 height 39
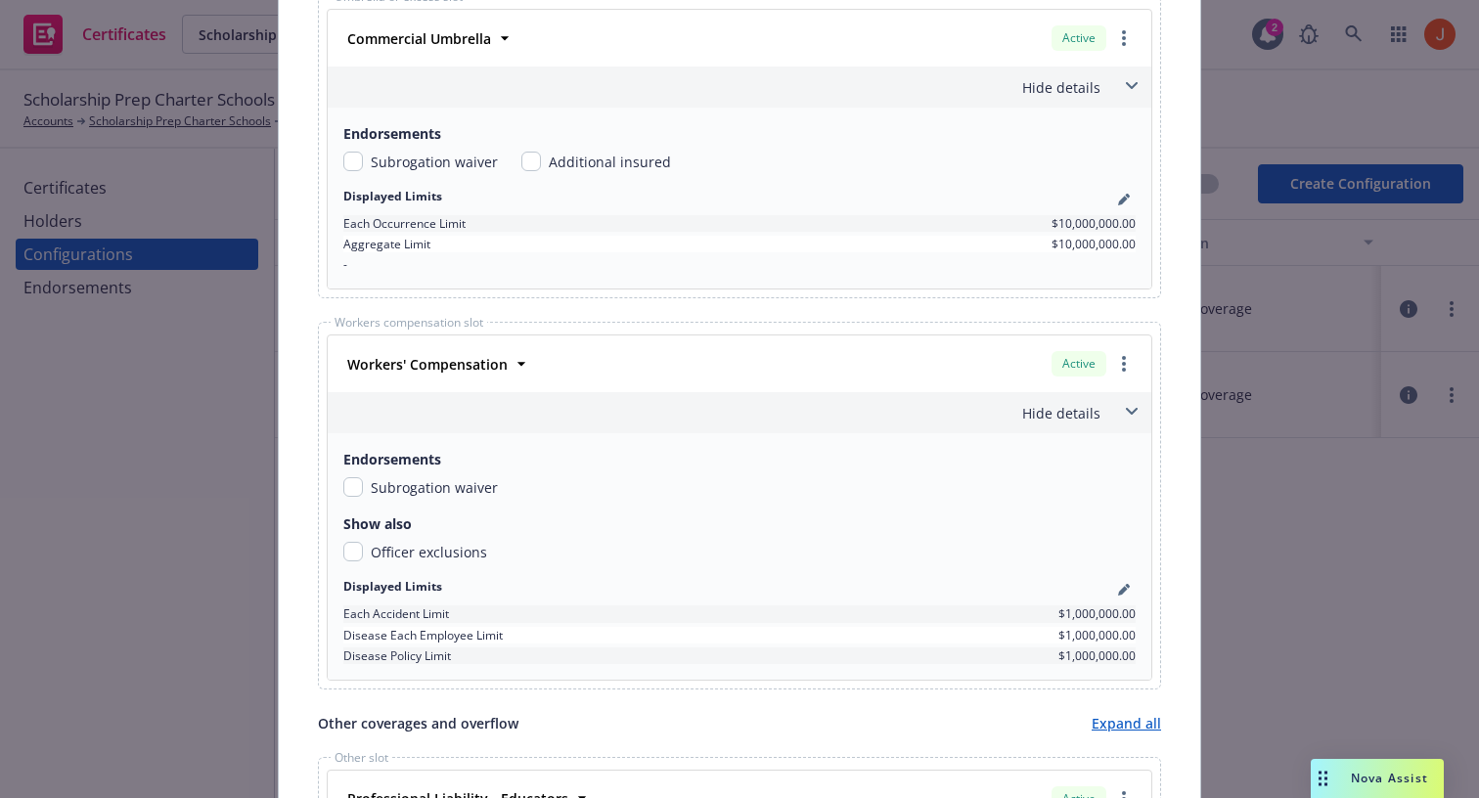
click at [1132, 207] on div "Displayed Limits" at bounding box center [739, 199] width 792 height 23
click at [1128, 202] on icon "pencil" at bounding box center [1124, 200] width 12 height 12
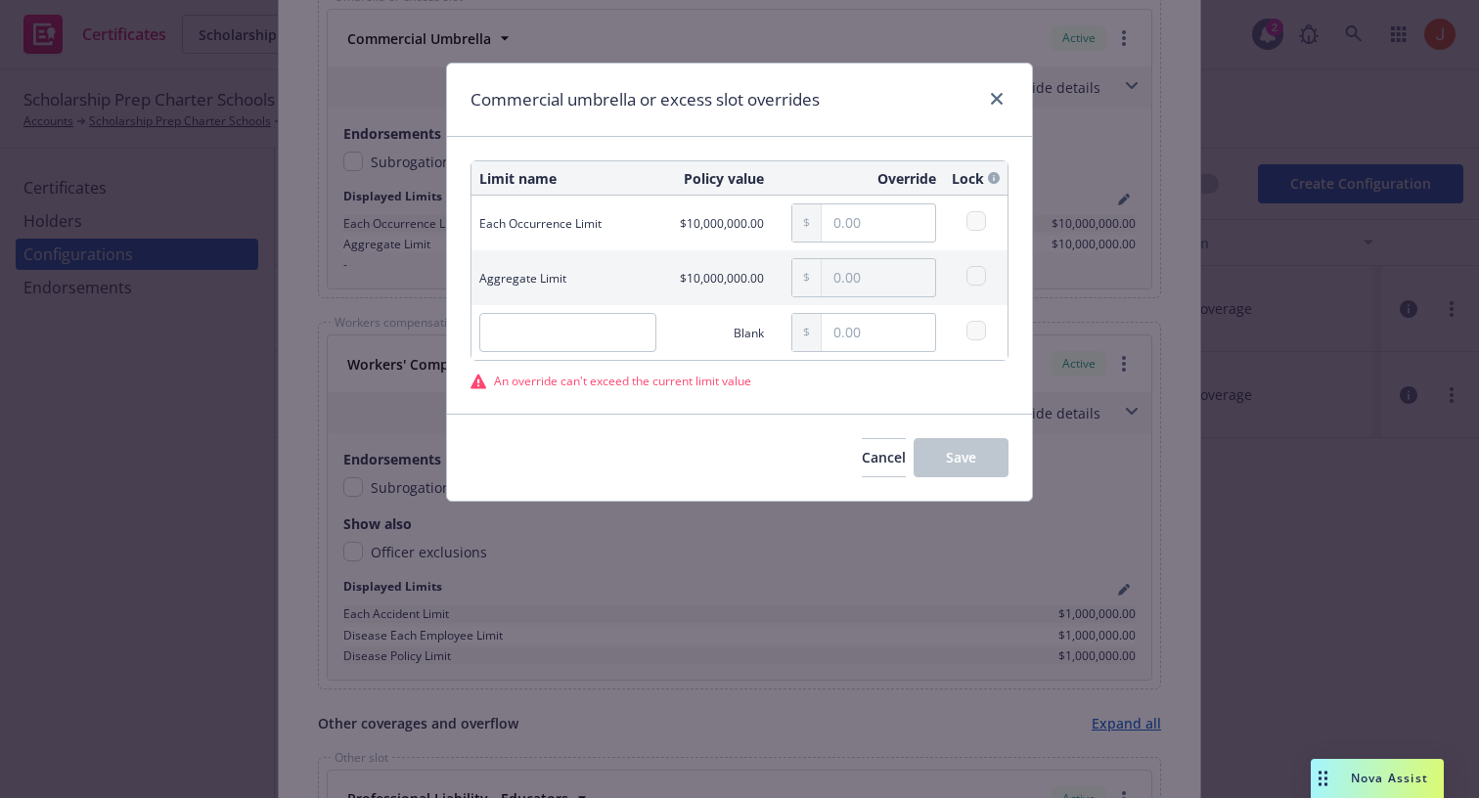
click at [875, 382] on div "An override can't exceed the current limit value" at bounding box center [740, 381] width 538 height 17
click at [988, 100] on link "close" at bounding box center [996, 98] width 23 height 23
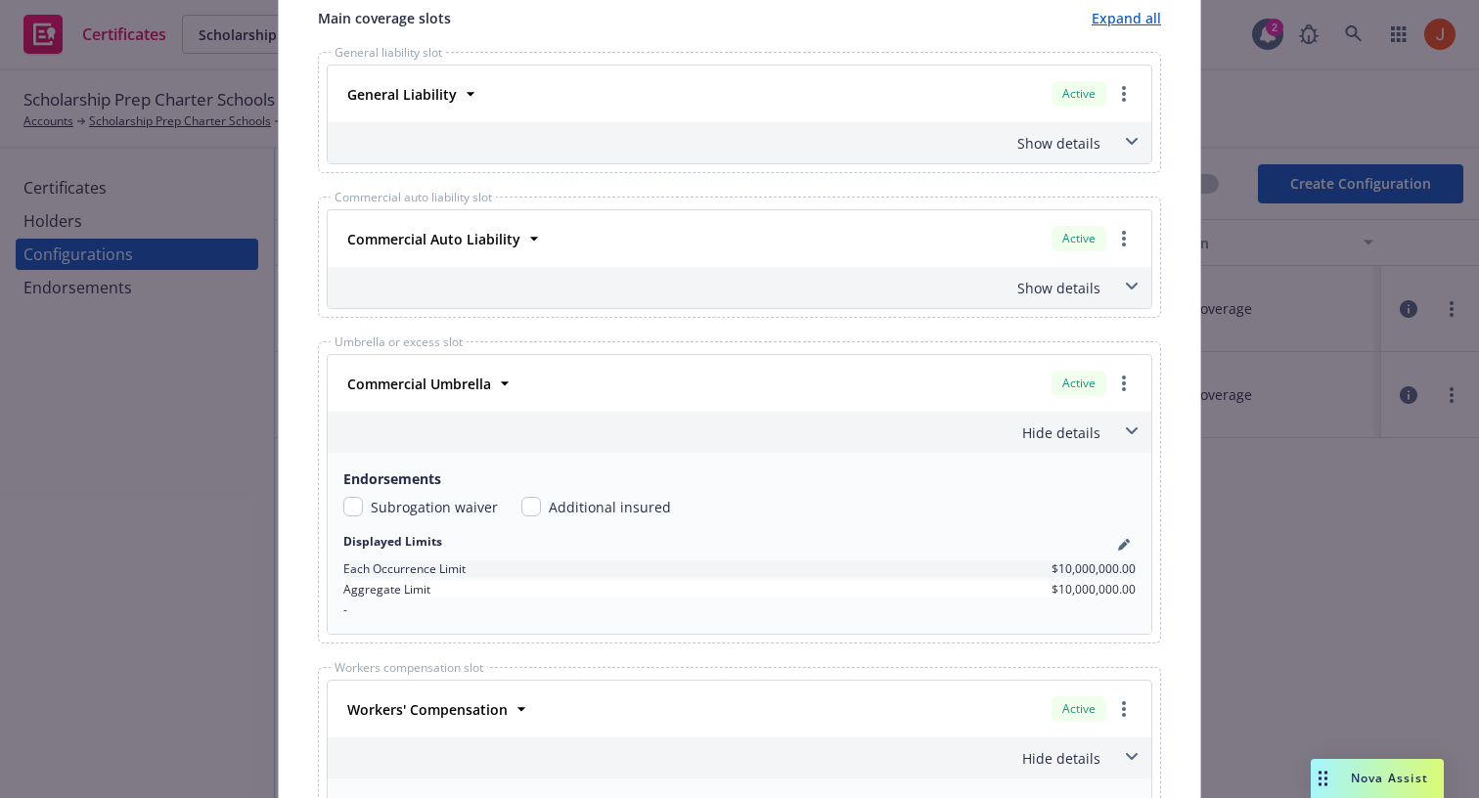
scroll to position [757, 0]
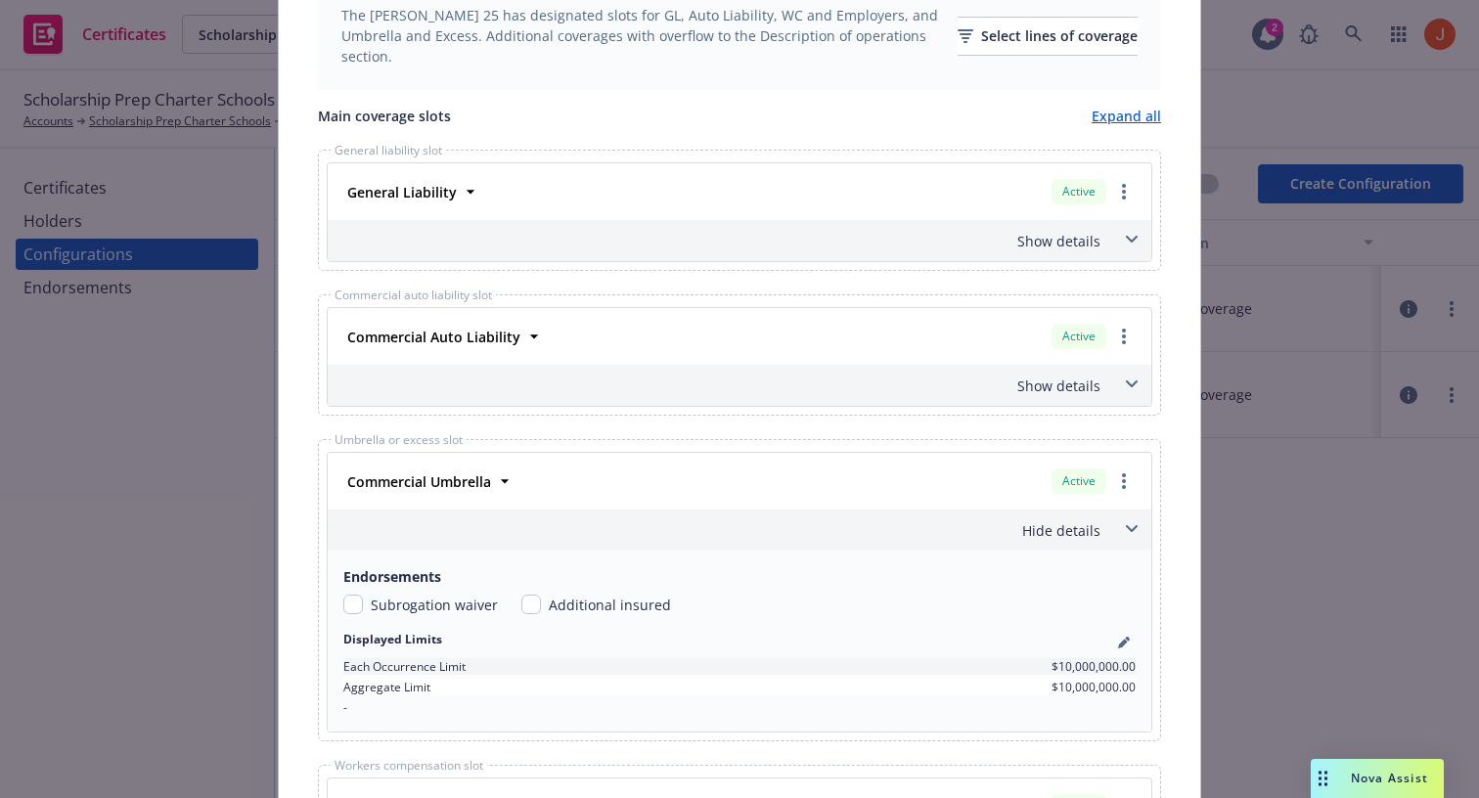
click at [1121, 243] on span at bounding box center [1131, 239] width 31 height 31
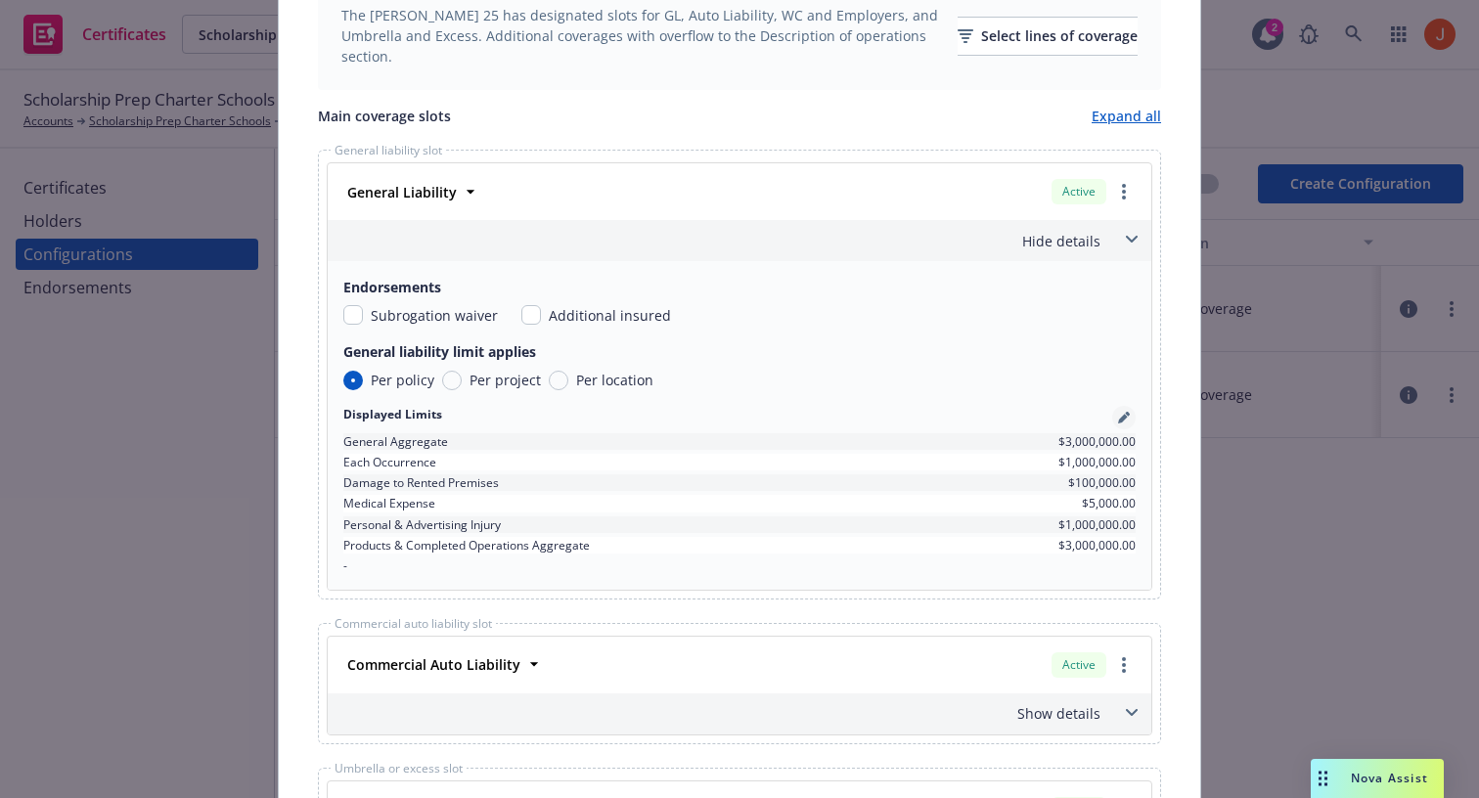
click at [1123, 421] on icon "pencil" at bounding box center [1123, 419] width 10 height 10
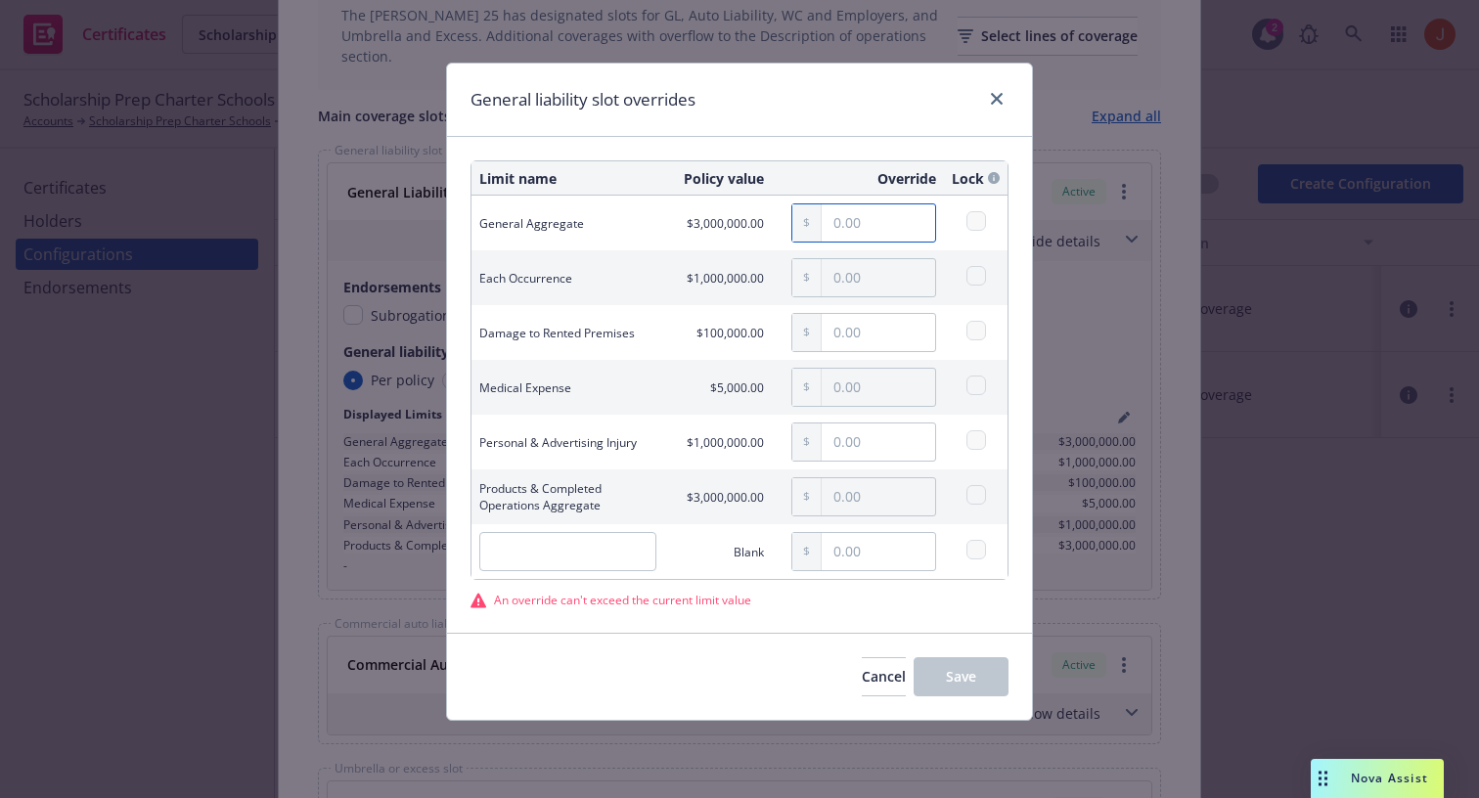
click at [886, 239] on input "text" at bounding box center [878, 222] width 113 height 37
click at [997, 102] on icon "close" at bounding box center [997, 99] width 12 height 12
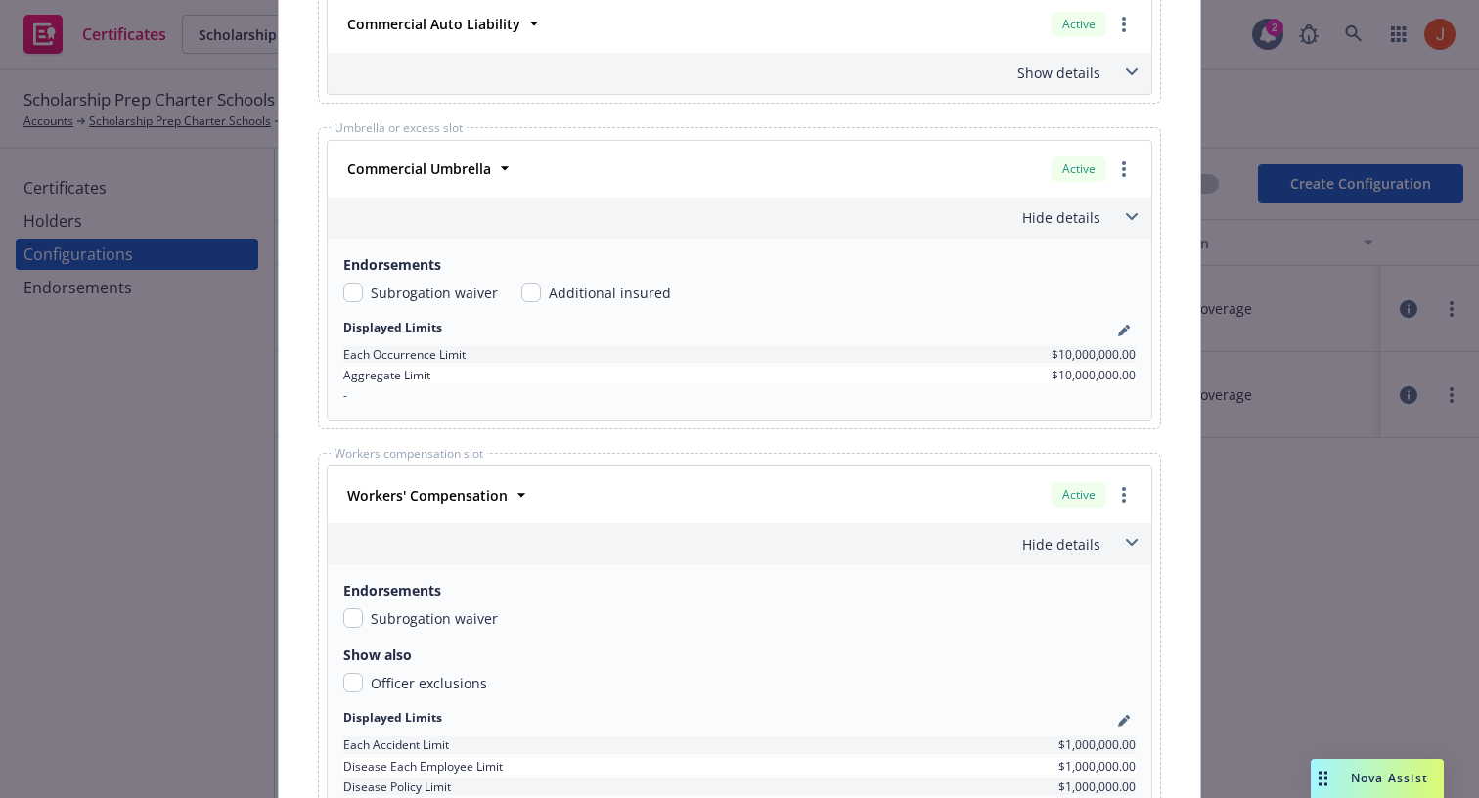
scroll to position [1448, 0]
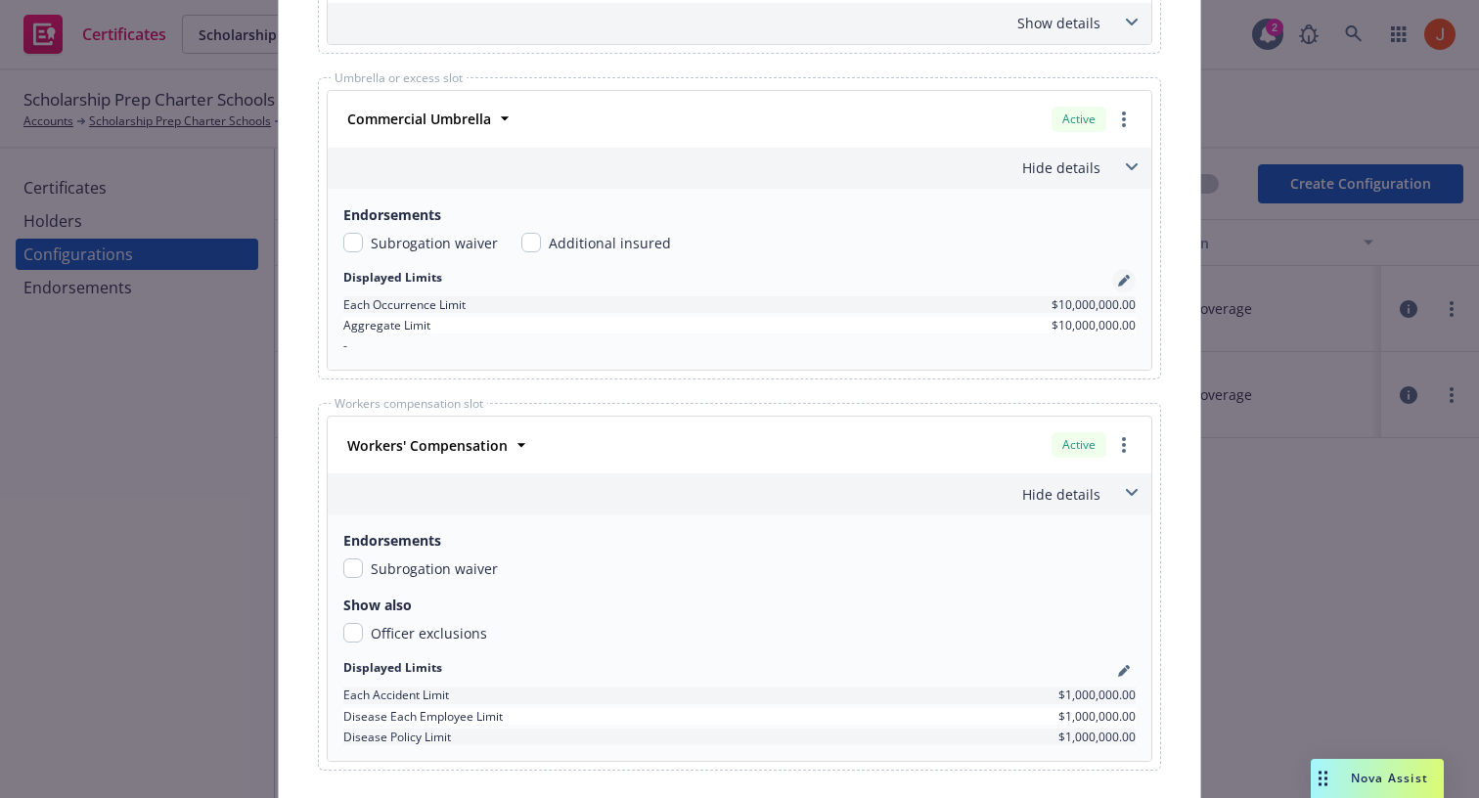
click at [1125, 278] on icon "pencil" at bounding box center [1123, 282] width 10 height 10
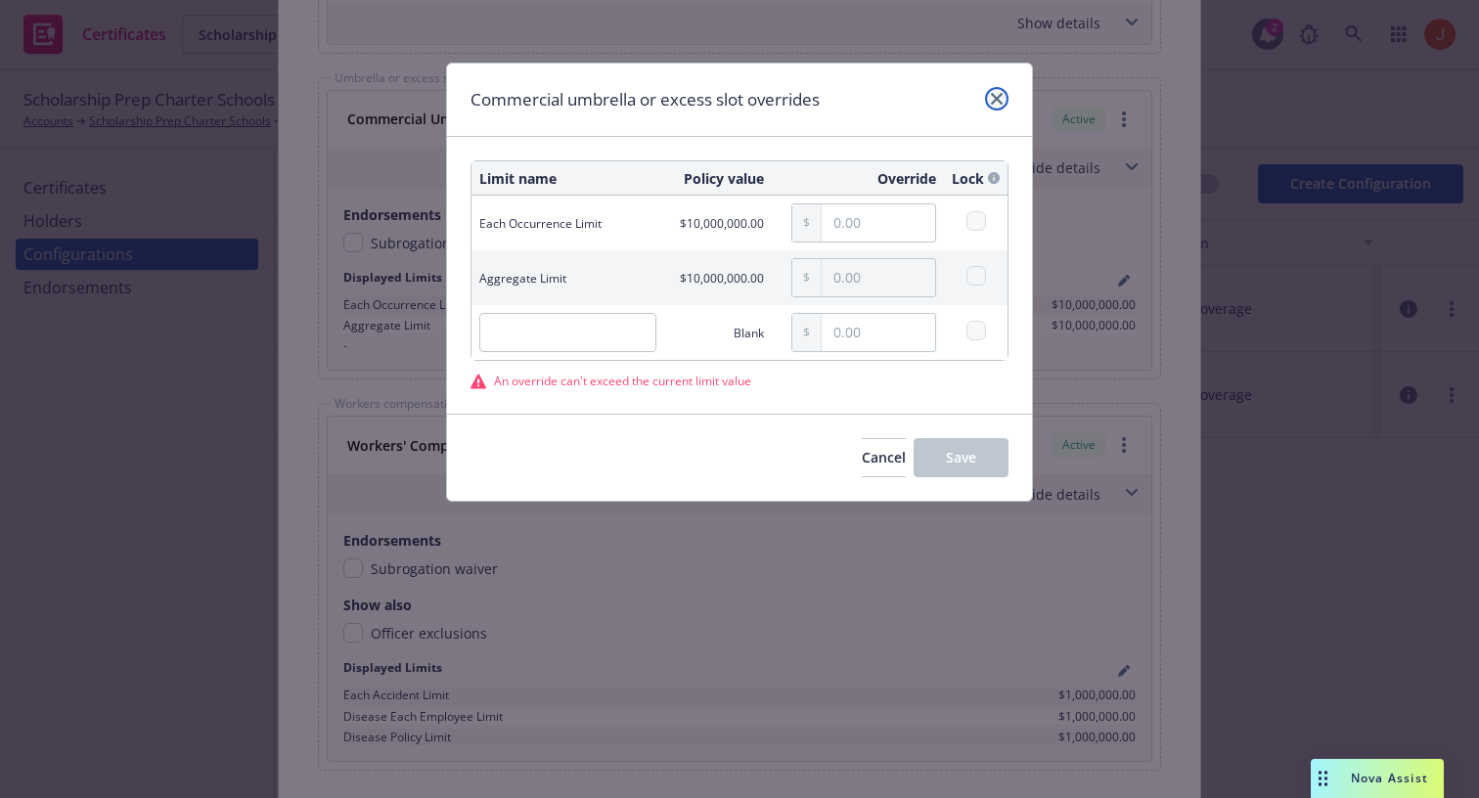
click at [995, 102] on icon "close" at bounding box center [997, 99] width 12 height 12
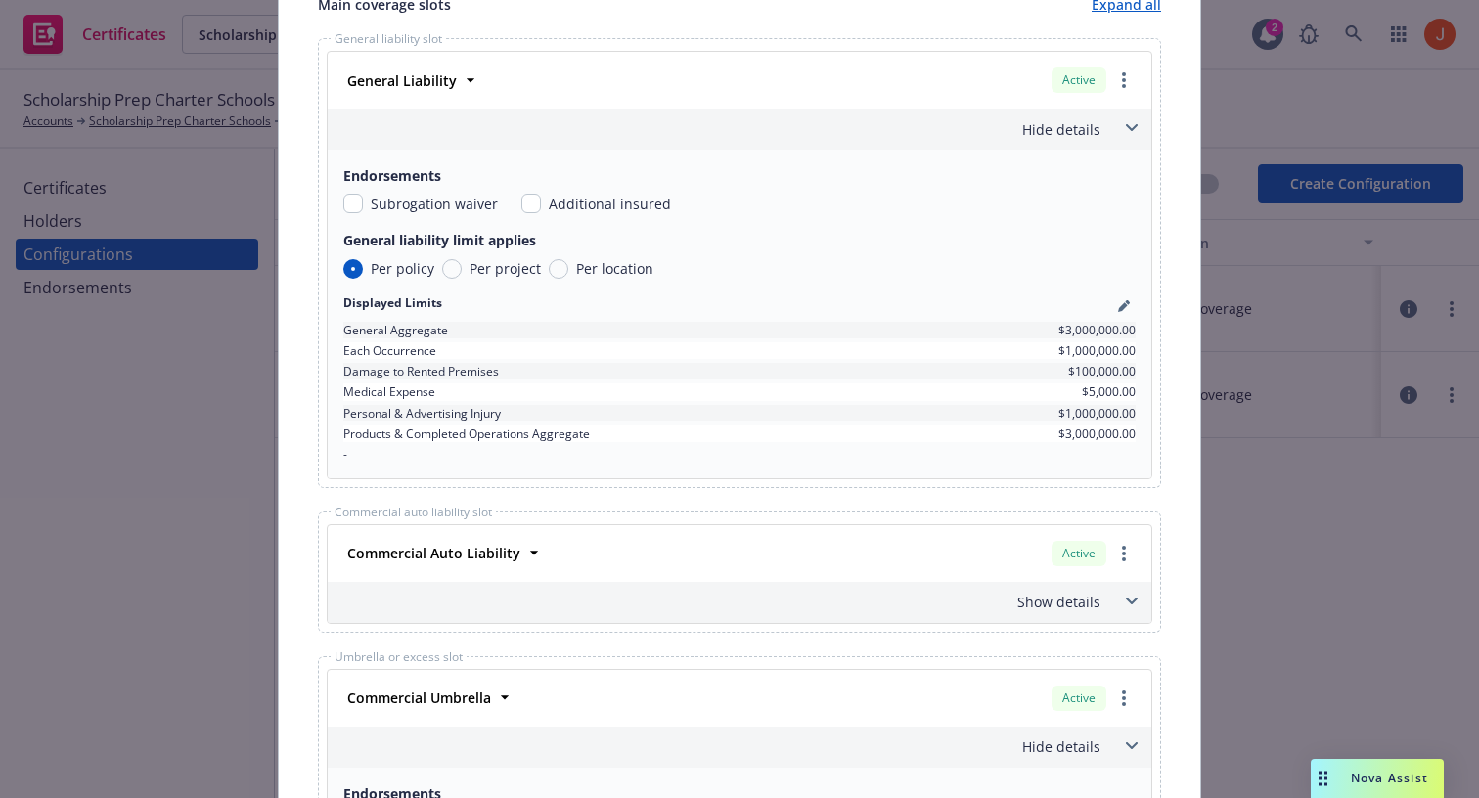
scroll to position [881, 0]
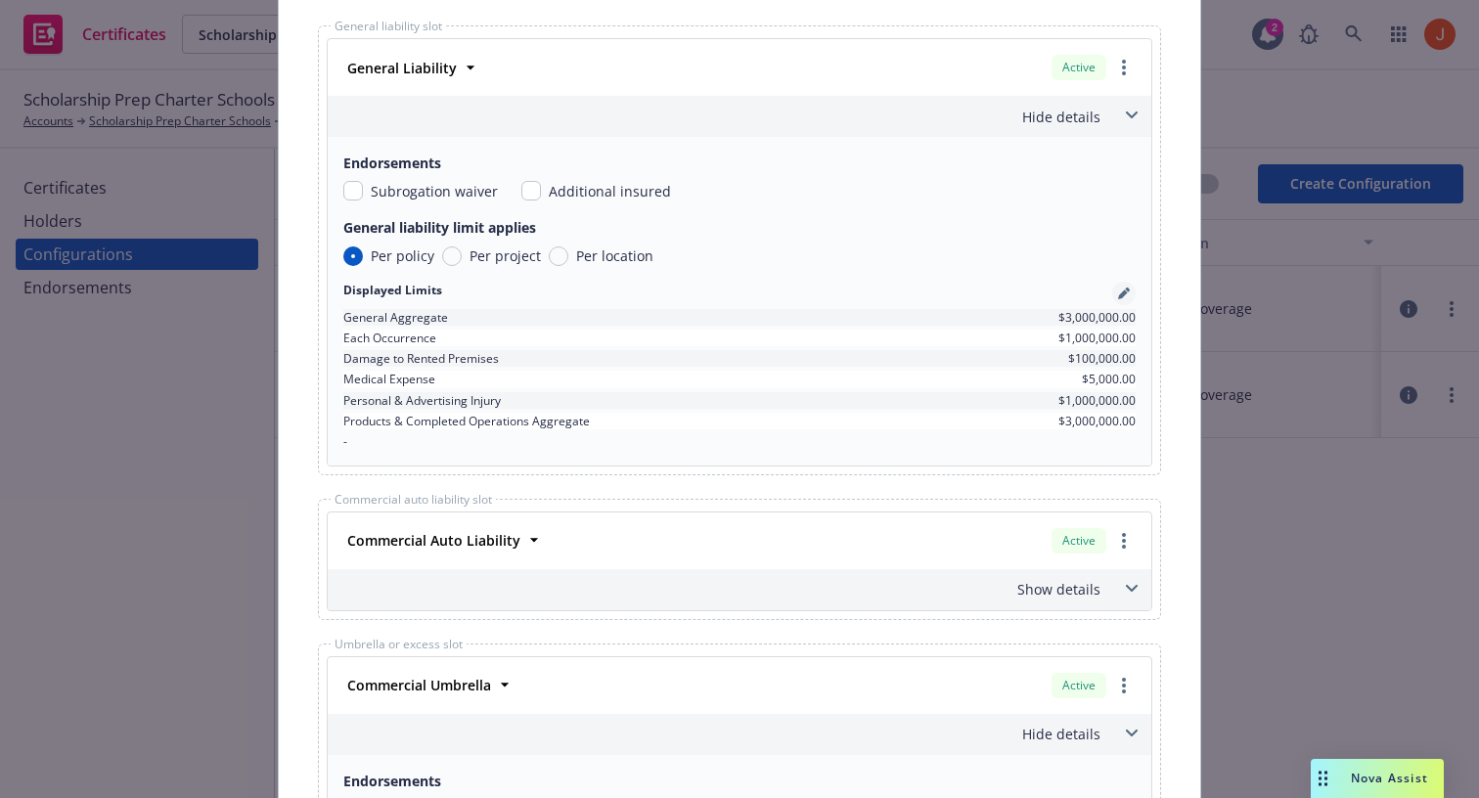
click at [1125, 292] on icon "pencil" at bounding box center [1123, 295] width 10 height 10
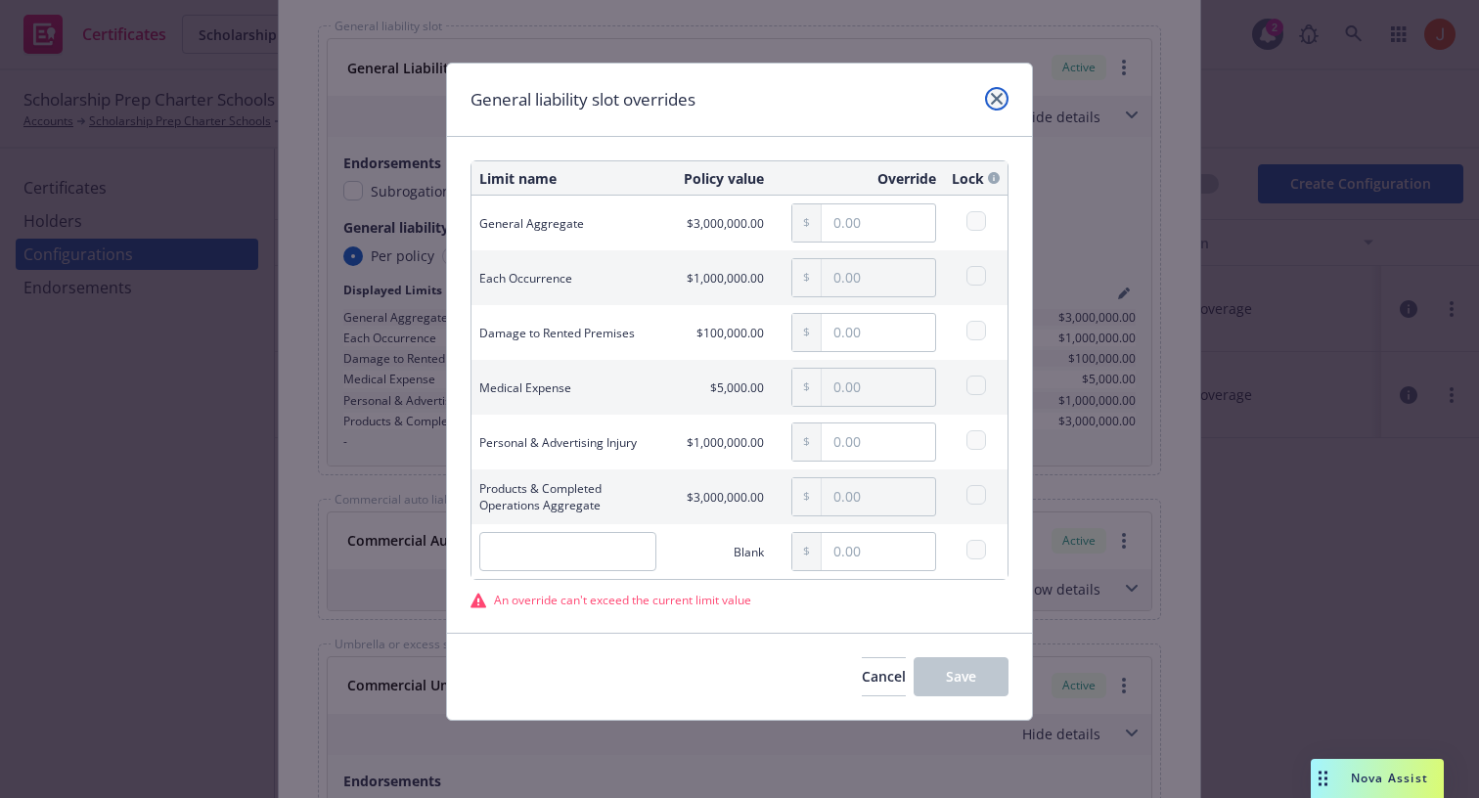
click at [988, 98] on link "close" at bounding box center [996, 98] width 23 height 23
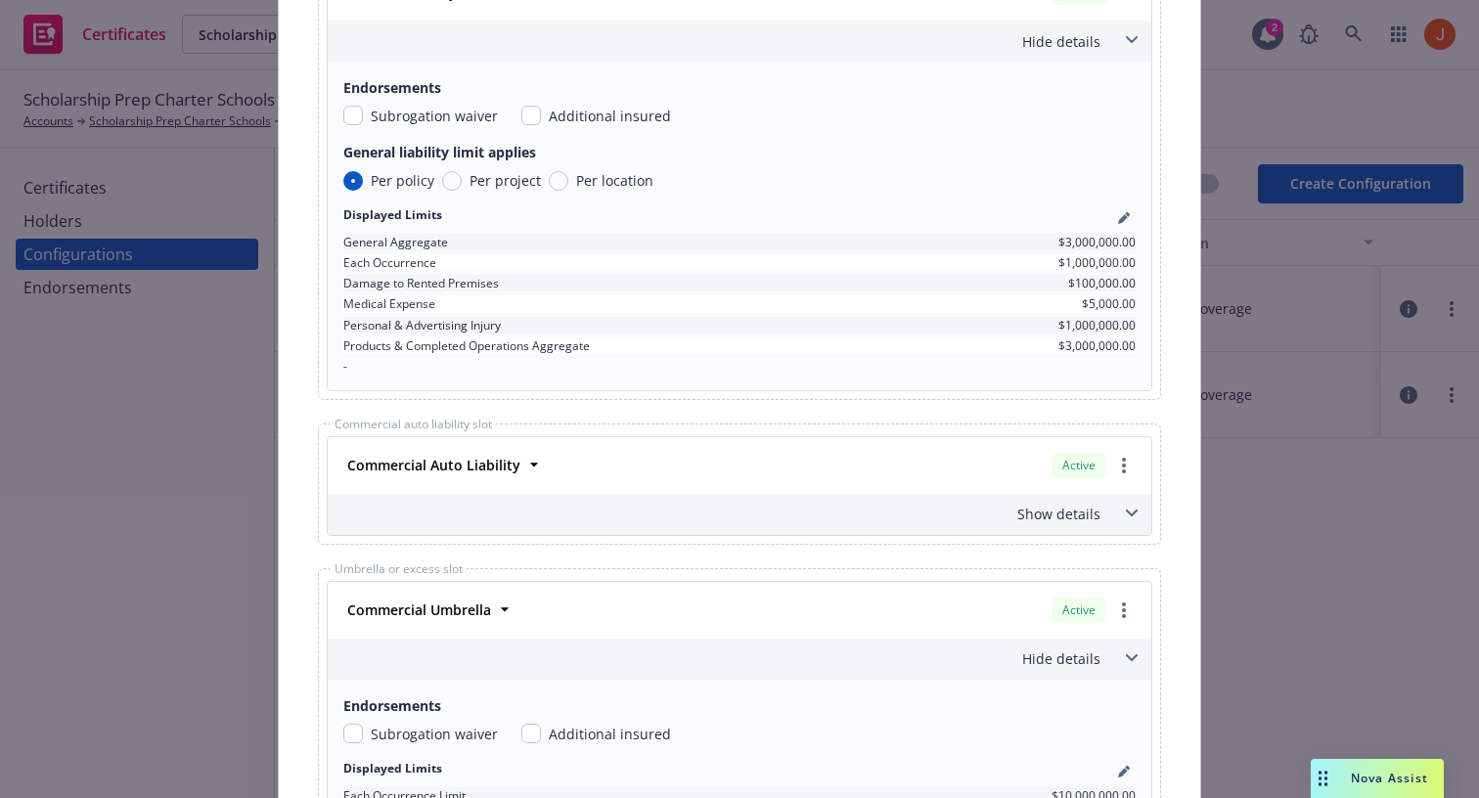
scroll to position [960, 0]
click at [516, 460] on div "Commercial Auto Liability" at bounding box center [431, 462] width 185 height 28
click at [524, 463] on icon at bounding box center [534, 462] width 20 height 20
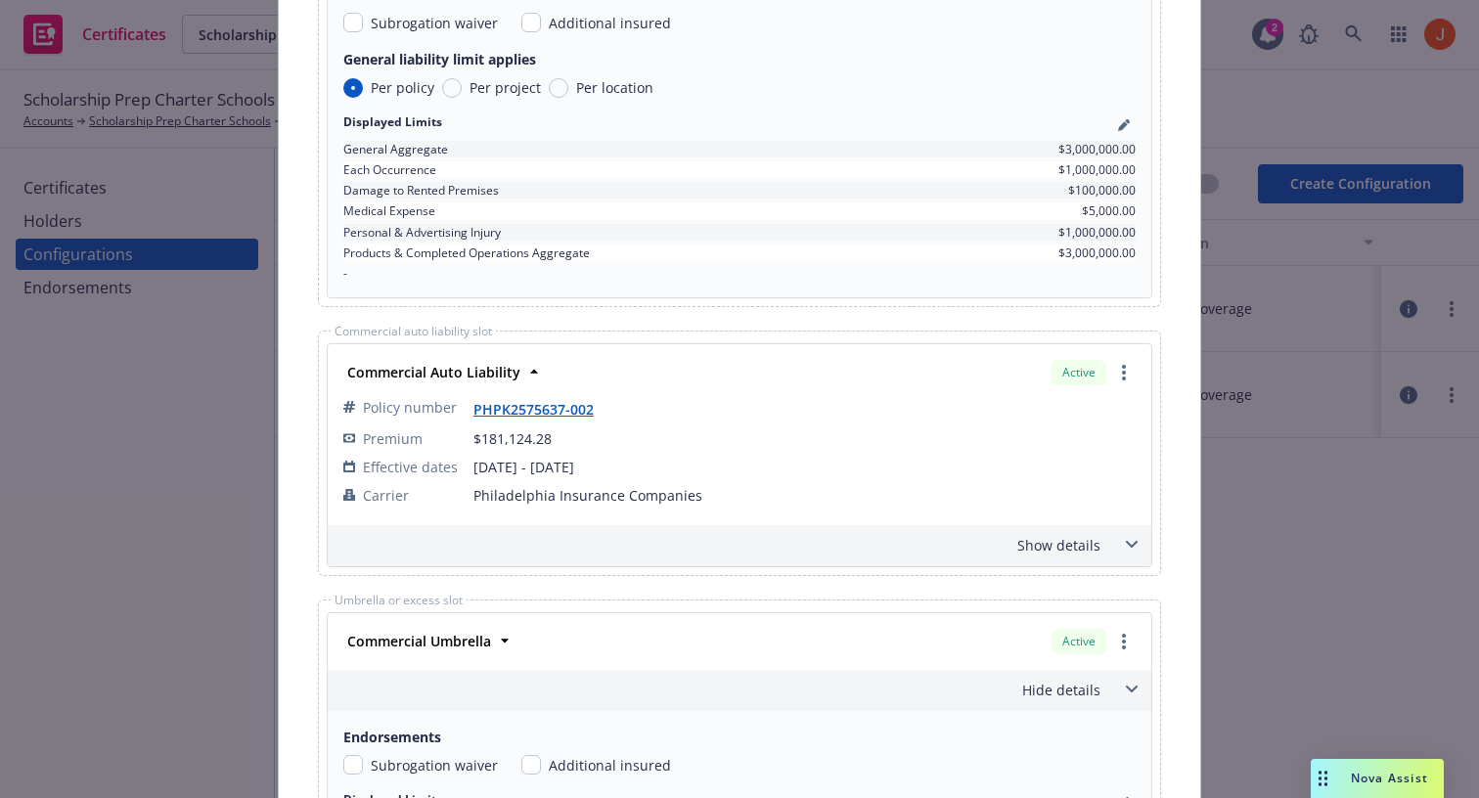
scroll to position [1055, 0]
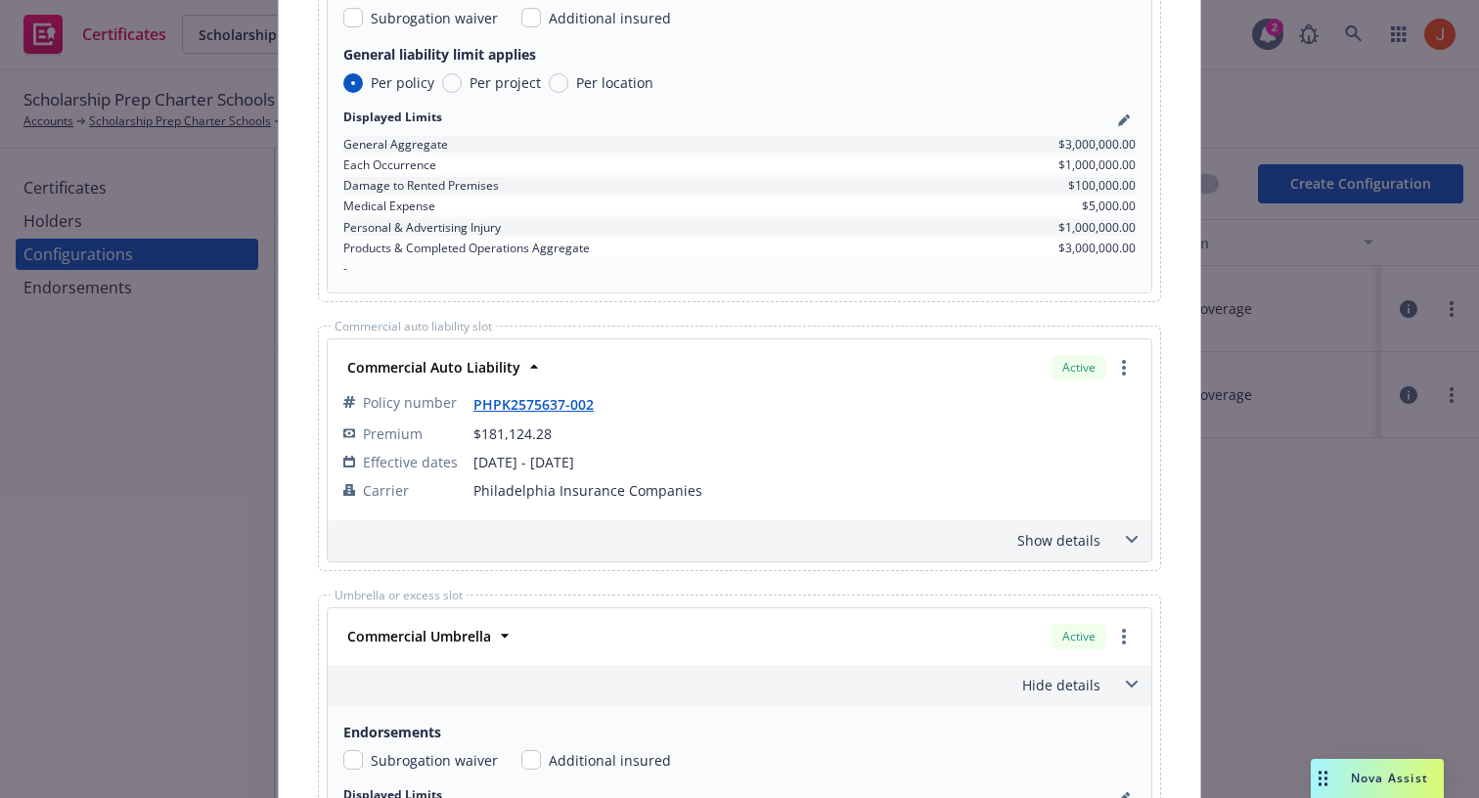
click at [1116, 540] on span at bounding box center [1131, 539] width 31 height 31
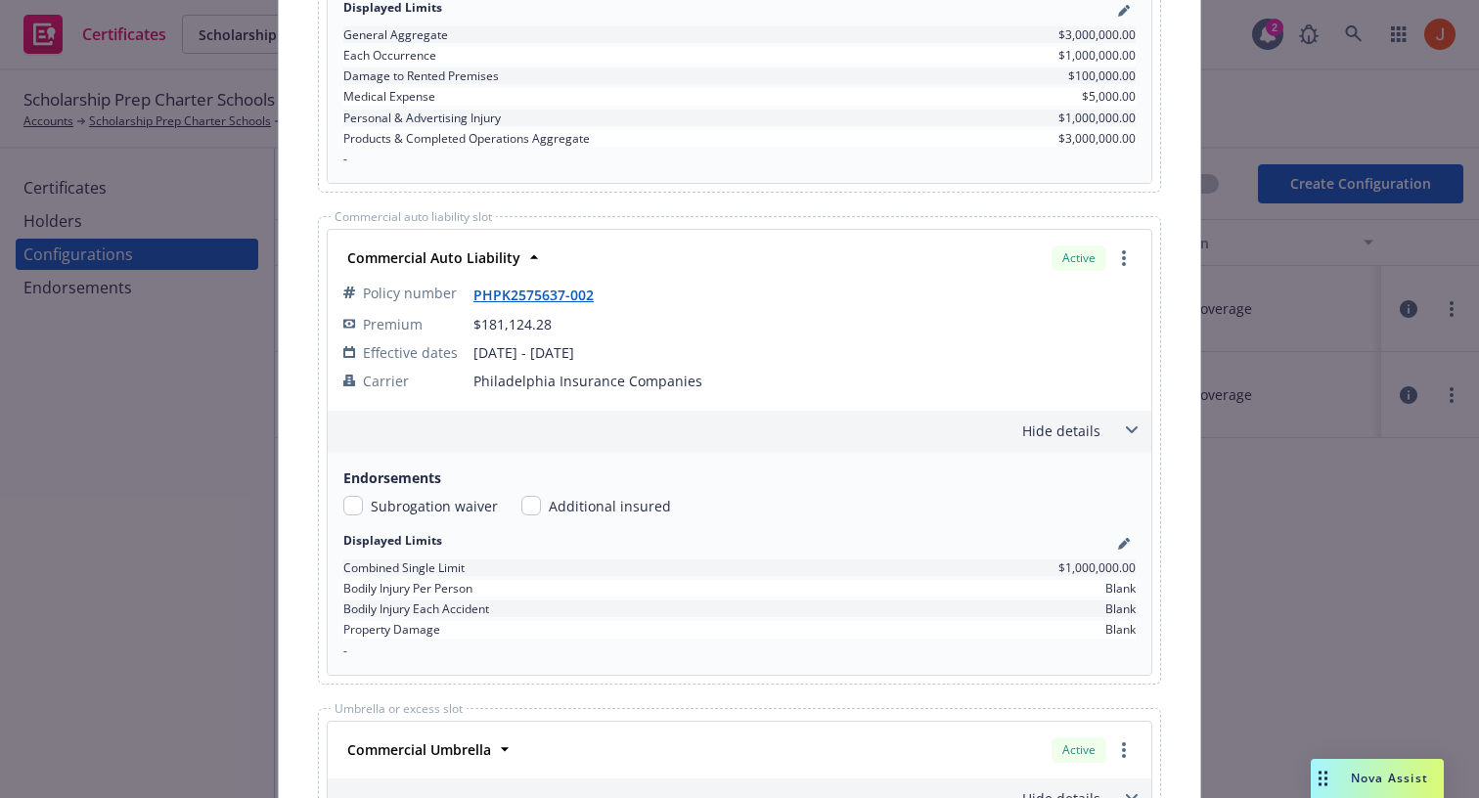
scroll to position [1195, 0]
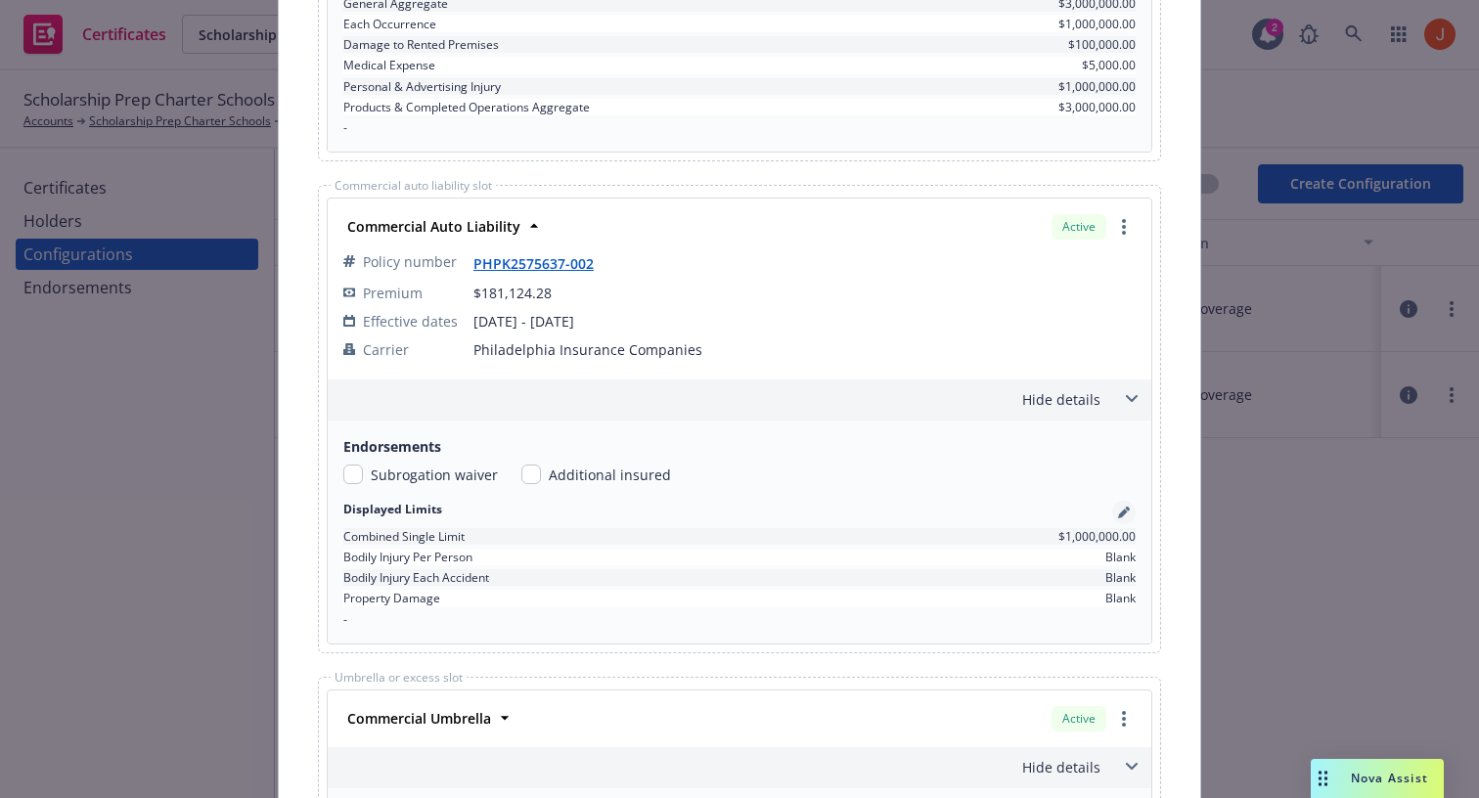
click at [1122, 516] on icon "pencil" at bounding box center [1123, 514] width 10 height 10
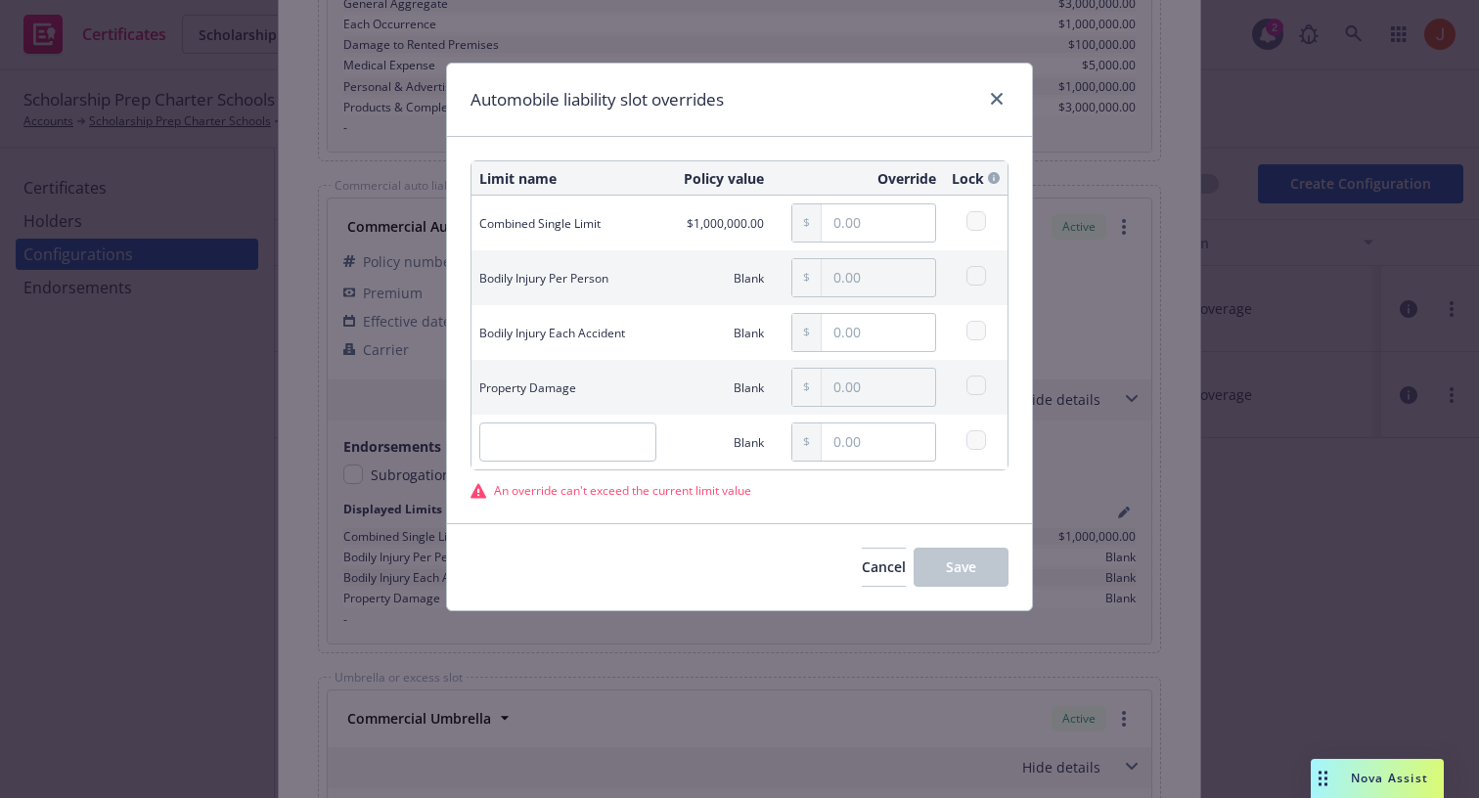
click at [939, 97] on div "Automobile liability slot overrides" at bounding box center [739, 100] width 585 height 73
click at [995, 99] on icon "close" at bounding box center [997, 99] width 12 height 12
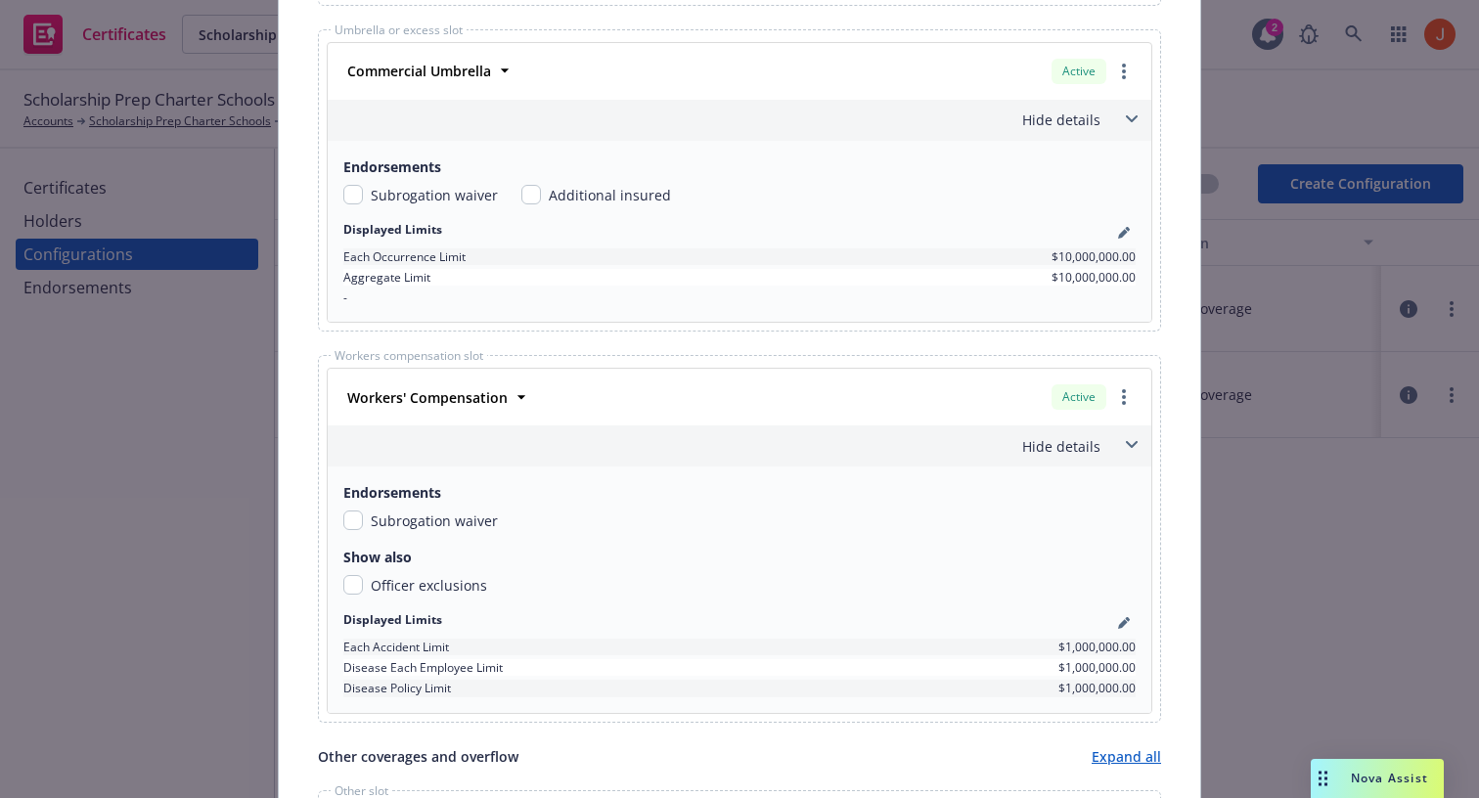
scroll to position [1754, 0]
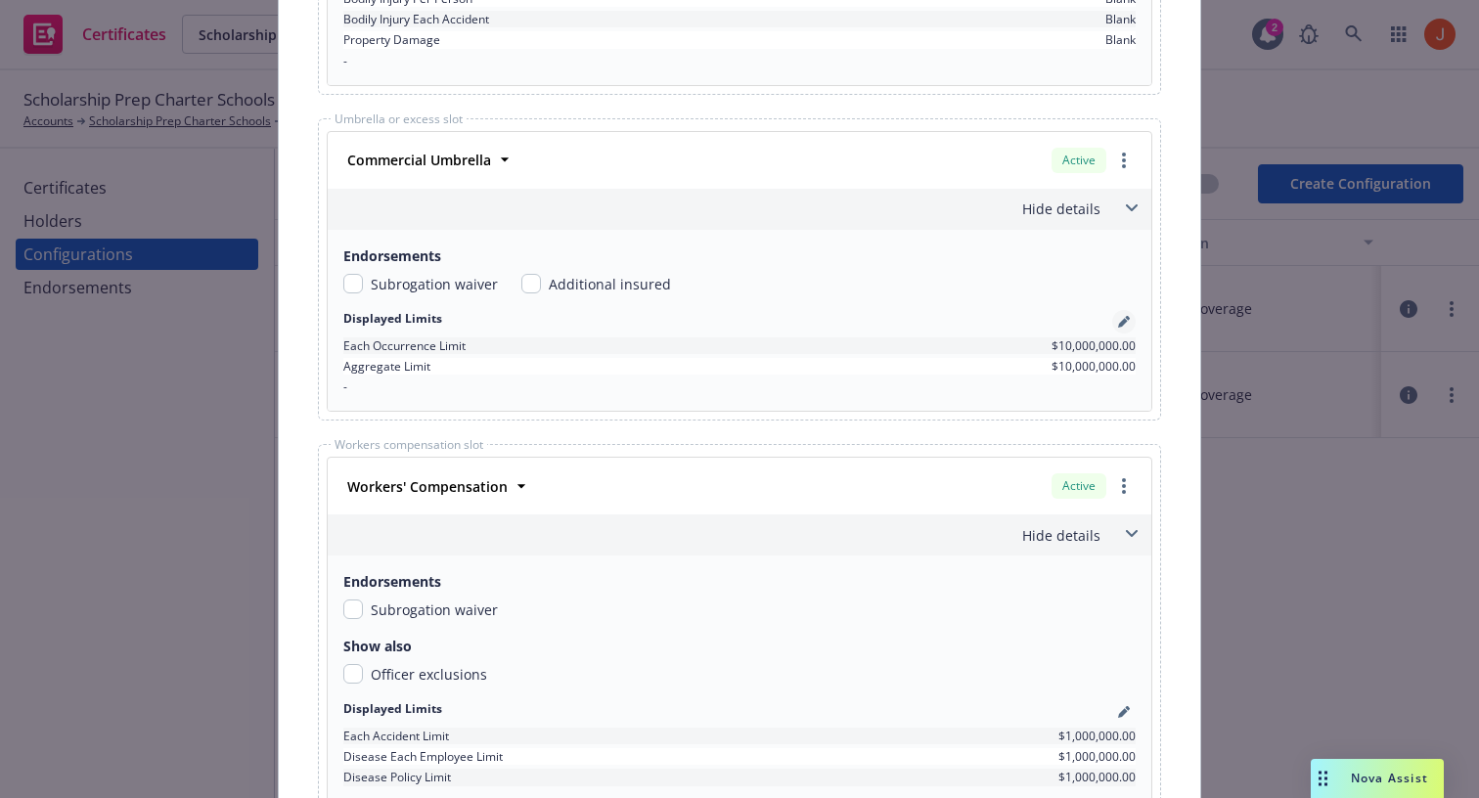
click at [1127, 319] on icon "pencil" at bounding box center [1127, 318] width 5 height 5
